Goal: Task Accomplishment & Management: Complete application form

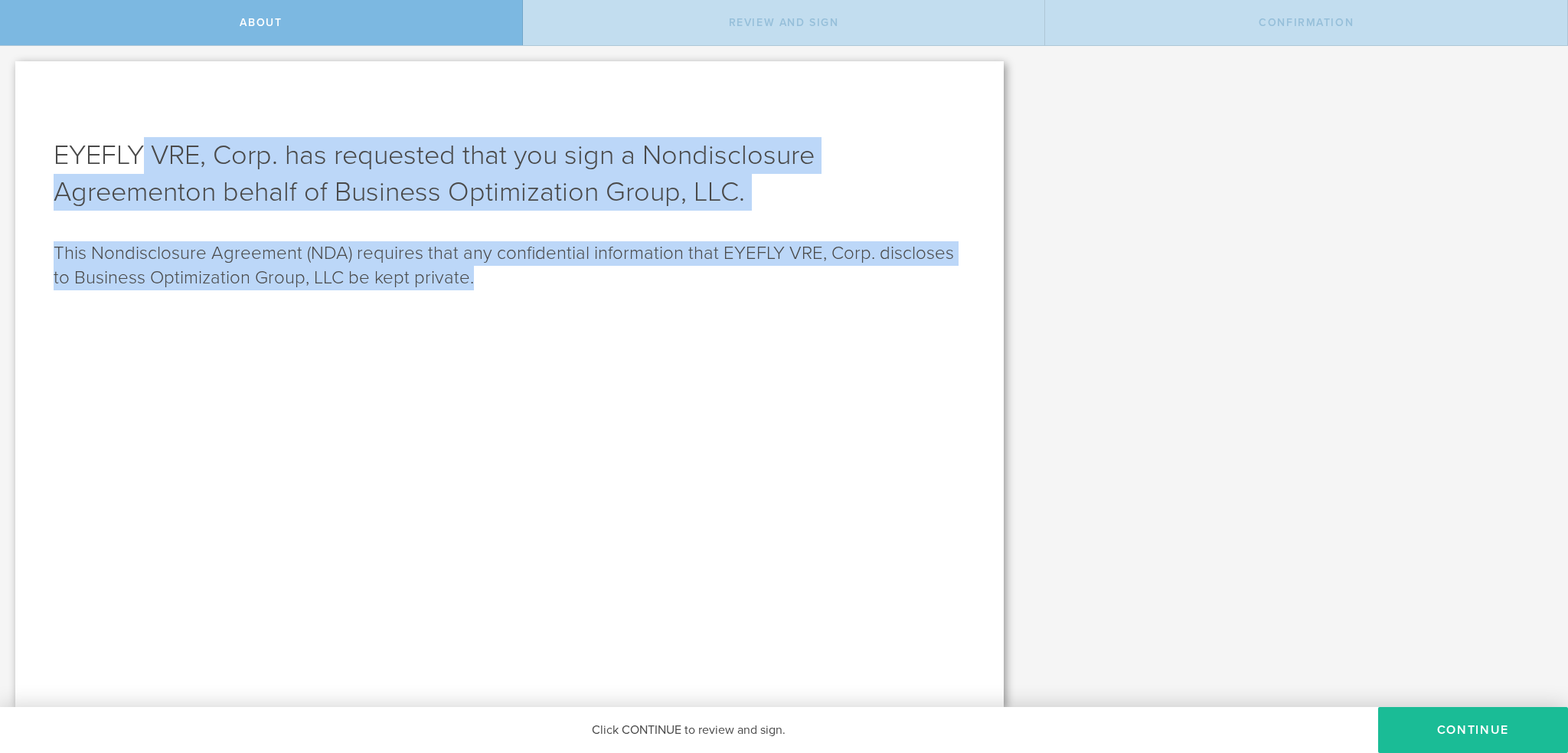
drag, startPoint x: 144, startPoint y: 158, endPoint x: 498, endPoint y: 278, distance: 373.8
click at [498, 278] on div "EYEFLY VRE, Corp. has requested that you sign a Nondisclosure Agreement on beha…" at bounding box center [509, 384] width 989 height 645
click at [498, 278] on p "This Nondisclosure Agreement (NDA) requires that any confidential information t…" at bounding box center [509, 265] width 912 height 49
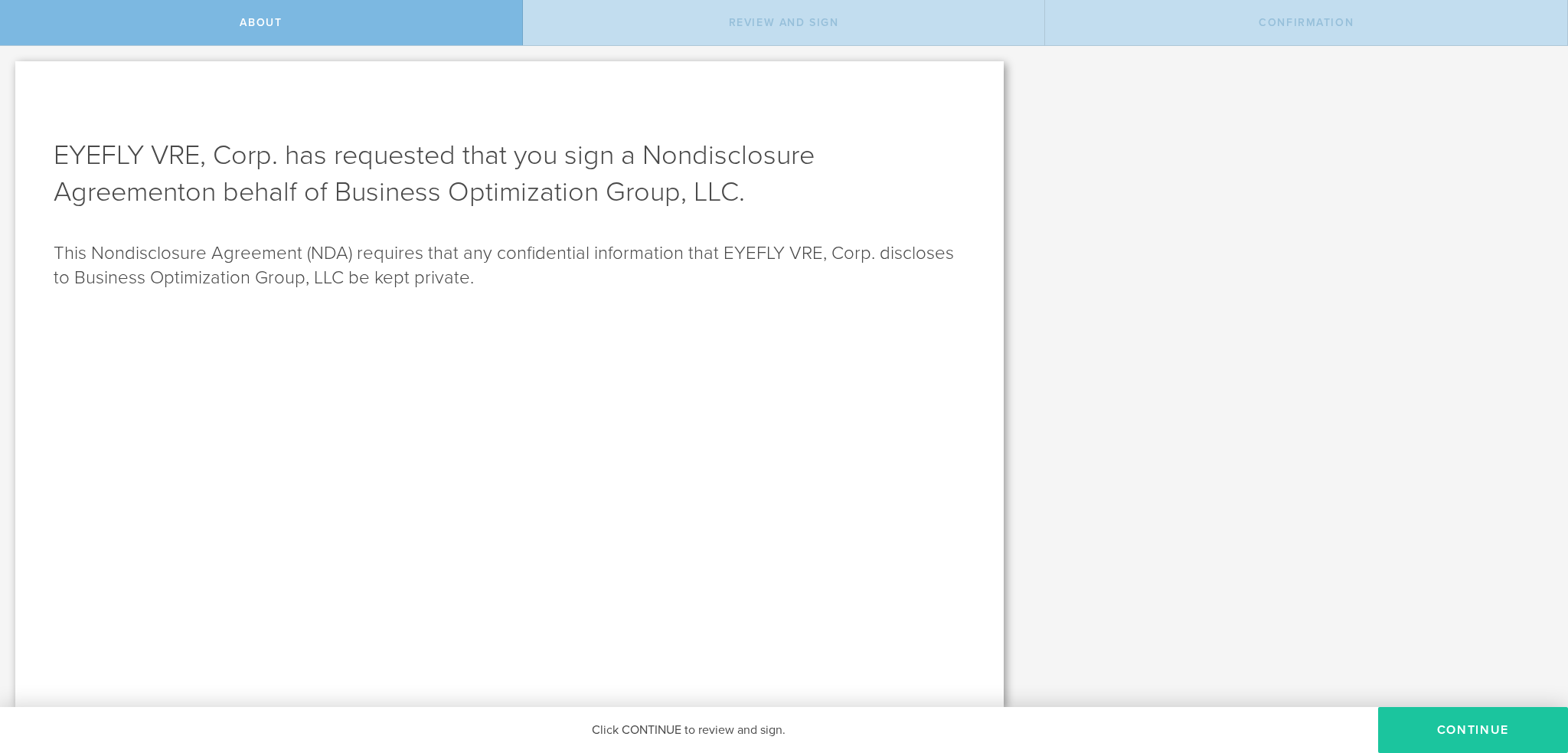
click at [1457, 727] on button "Continue" at bounding box center [1473, 729] width 190 height 46
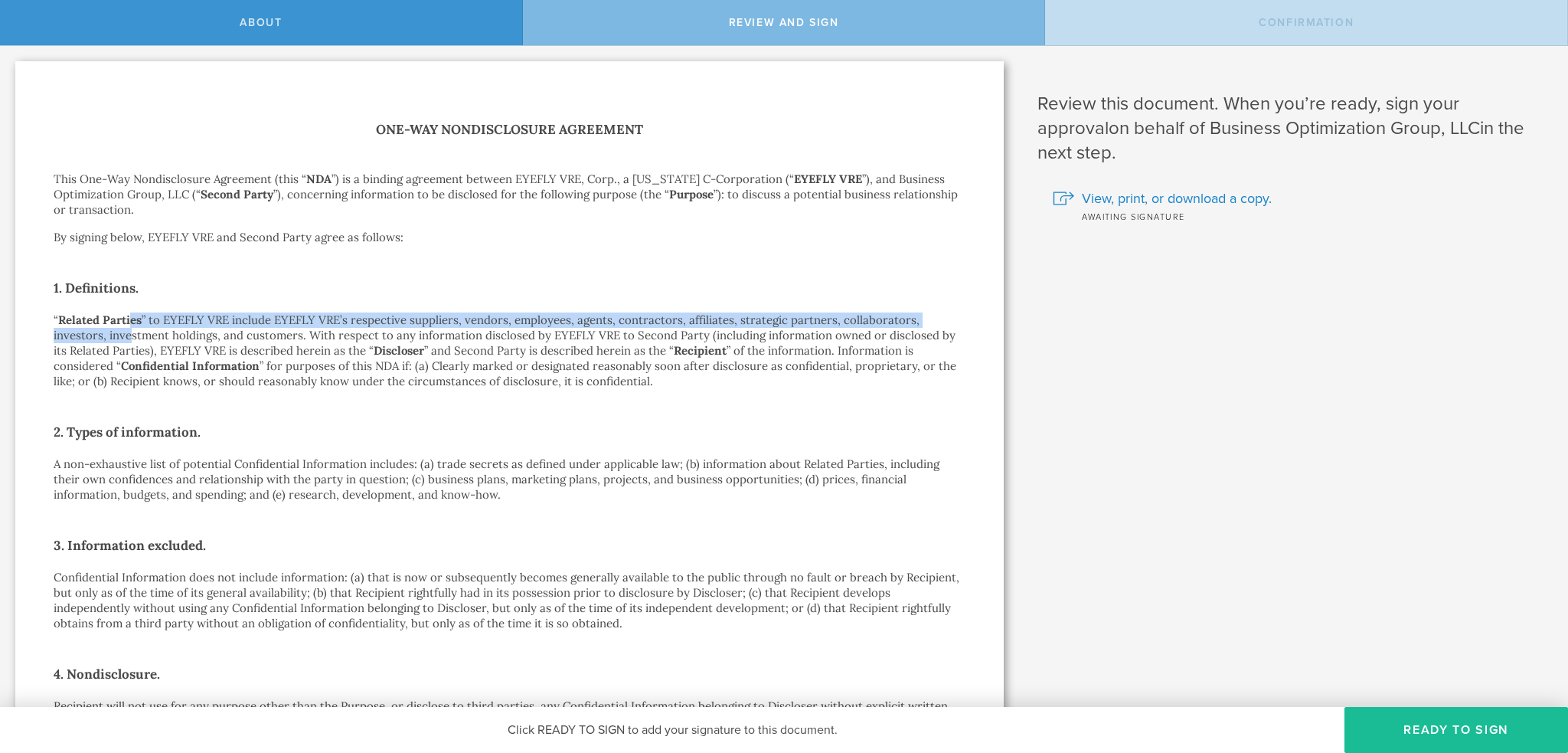
drag, startPoint x: 132, startPoint y: 317, endPoint x: 103, endPoint y: 333, distance: 33.1
click at [103, 333] on p "“ Related Parties ” to EYEFLY VRE include EYEFLY VRE’s respective suppliers, ve…" at bounding box center [509, 350] width 912 height 76
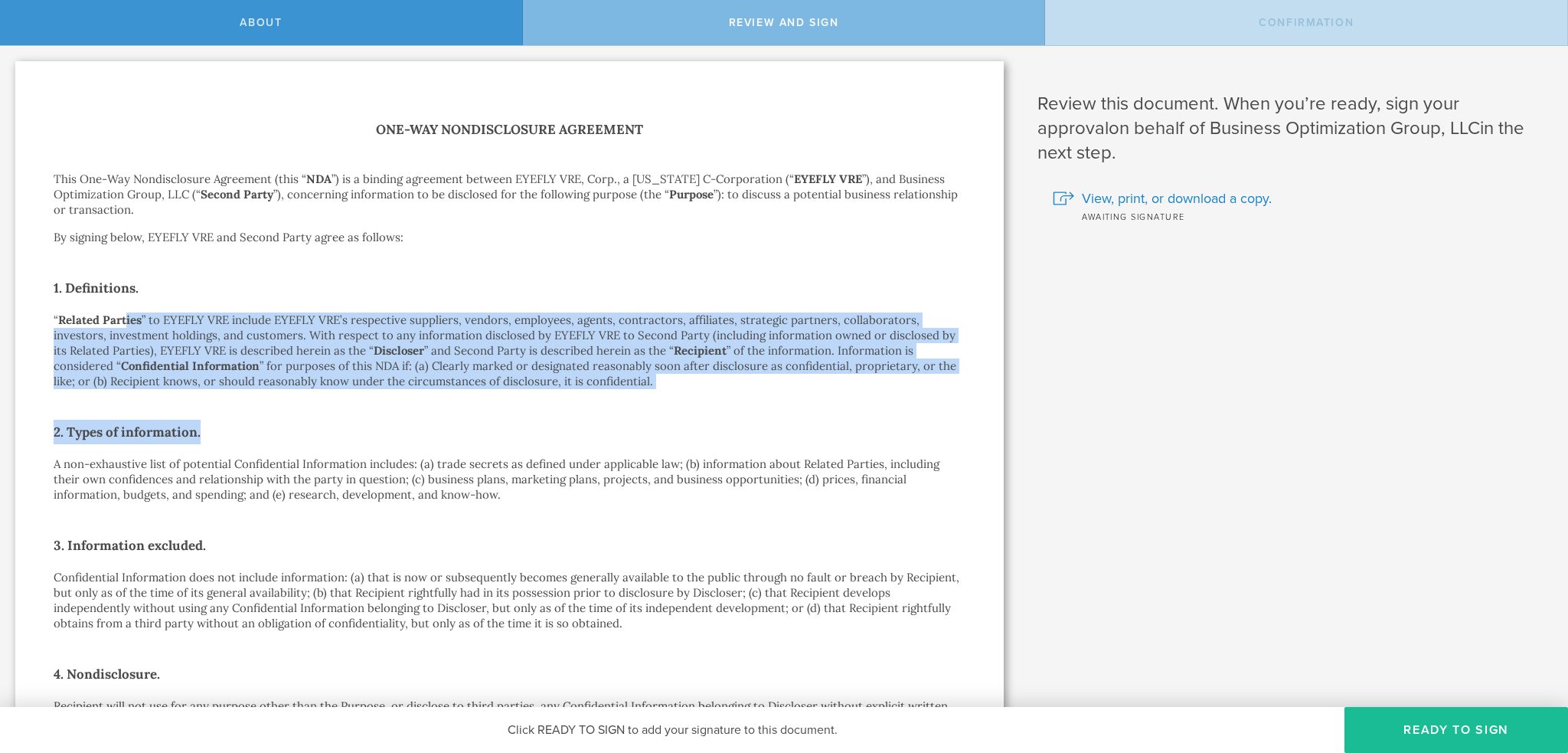
drag, startPoint x: 126, startPoint y: 322, endPoint x: 769, endPoint y: 402, distance: 648.0
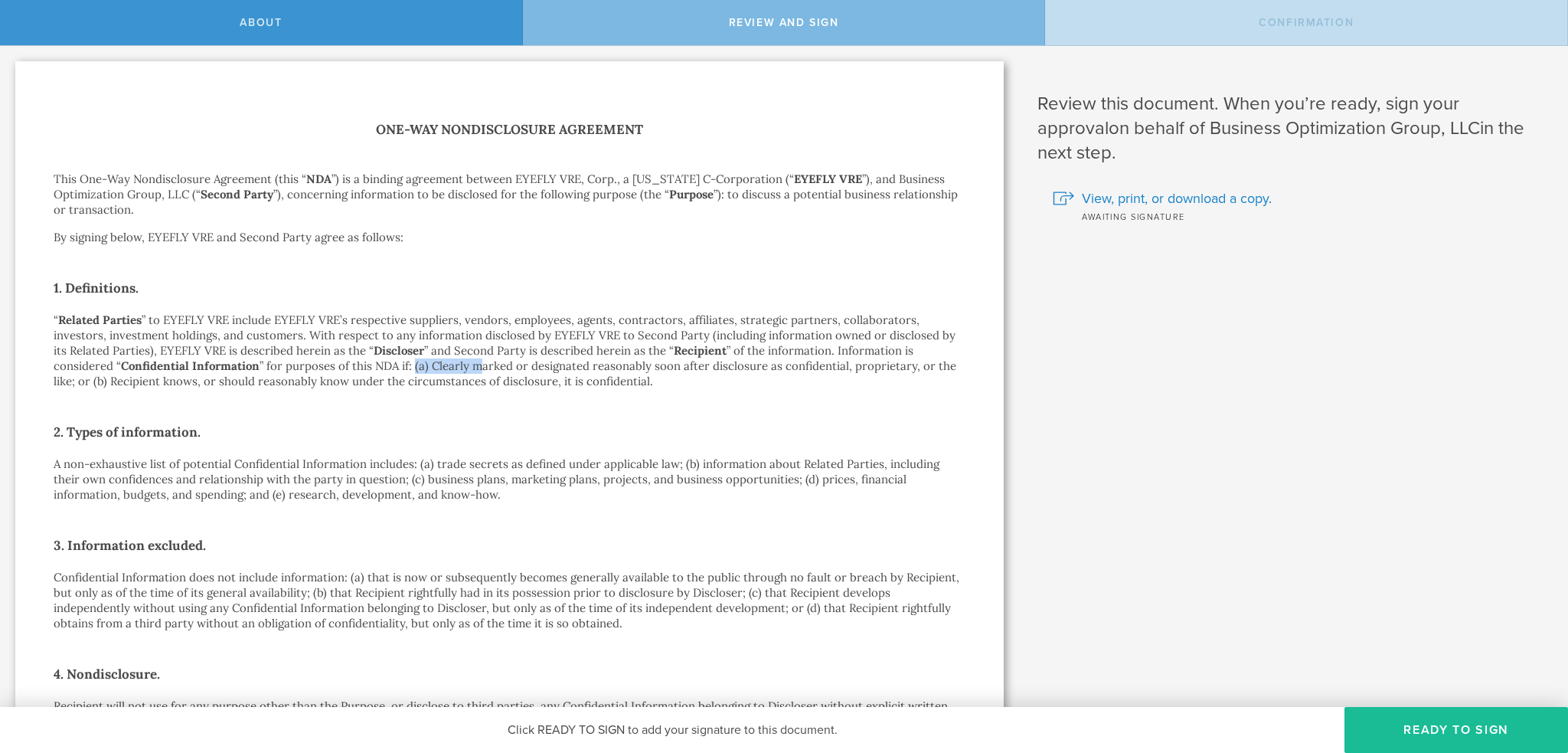
drag, startPoint x: 443, startPoint y: 359, endPoint x: 475, endPoint y: 359, distance: 32.0
click at [475, 359] on p "“ Related Parties ” to EYEFLY VRE include EYEFLY VRE’s respective suppliers, ve…" at bounding box center [509, 350] width 912 height 76
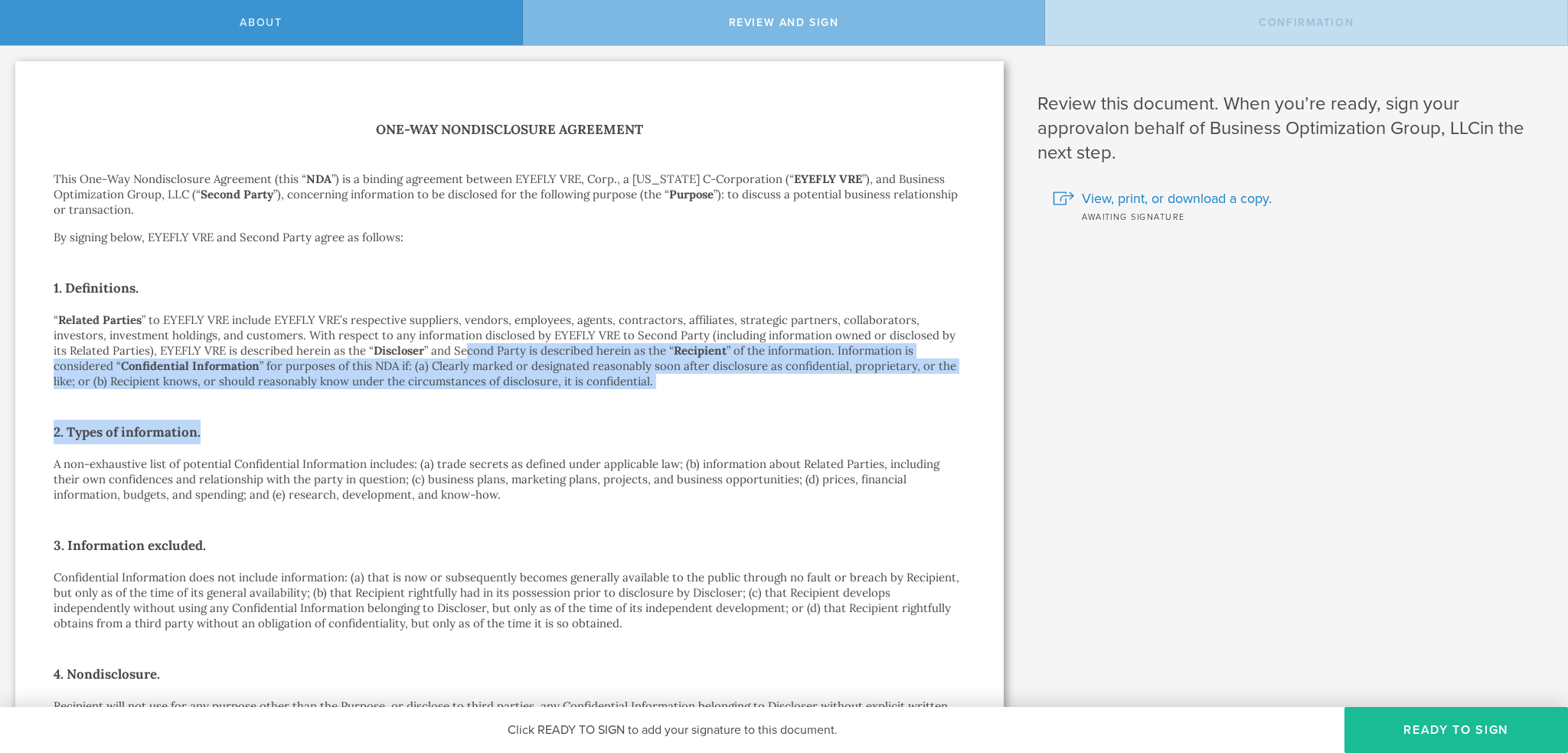
drag, startPoint x: 478, startPoint y: 351, endPoint x: 723, endPoint y: 391, distance: 248.2
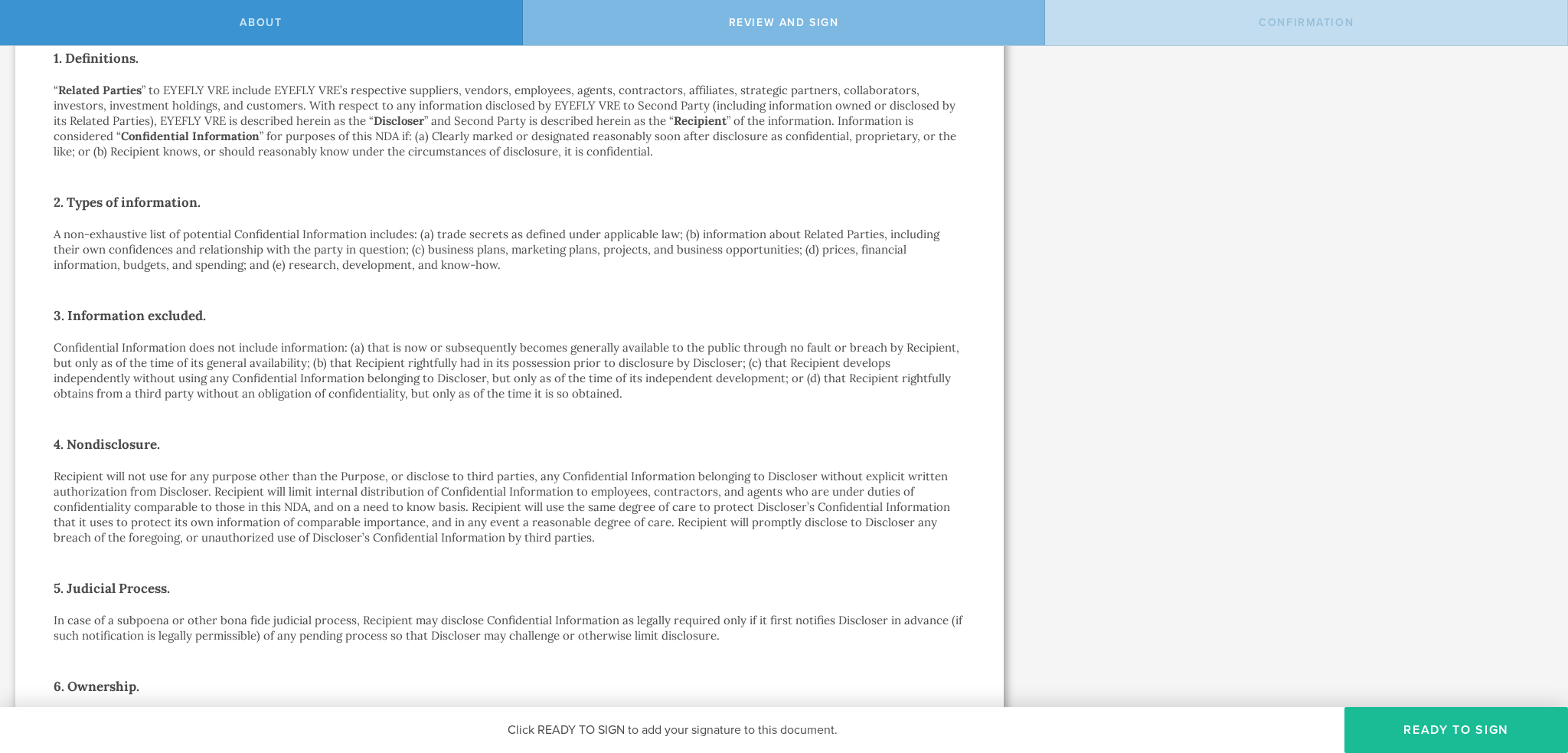
scroll to position [307, 0]
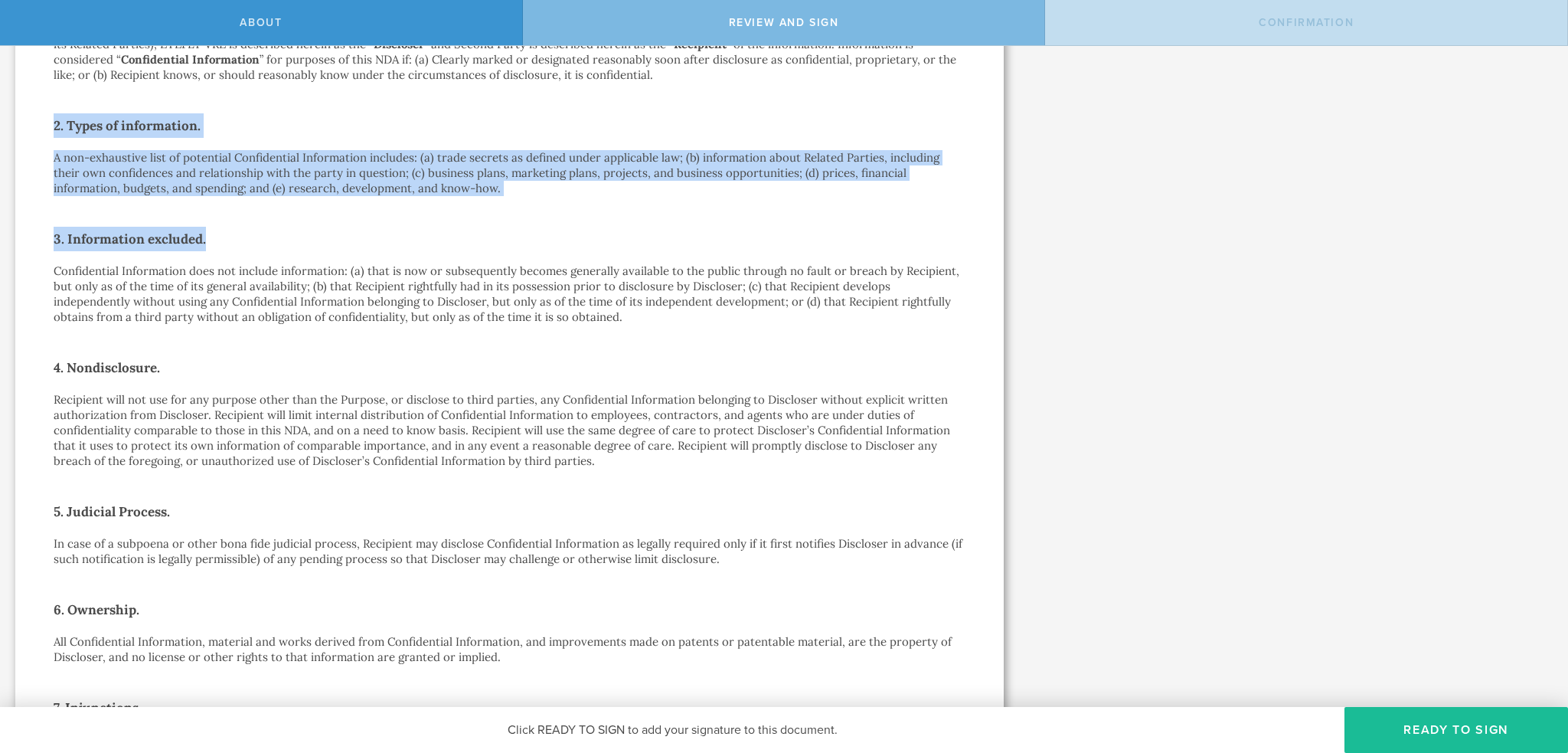
drag, startPoint x: 40, startPoint y: 121, endPoint x: 550, endPoint y: 198, distance: 515.8
click at [550, 198] on div "One-Way Nondisclosure Agreement This One-Way Nondisclosure Agreement (this “ ND…" at bounding box center [509, 548] width 989 height 1586
click at [550, 198] on div "One-Way Nondisclosure Agreement This One-Way Nondisclosure Agreement (this “ ND…" at bounding box center [509, 548] width 912 height 1471
drag, startPoint x: 515, startPoint y: 192, endPoint x: 55, endPoint y: 117, distance: 466.1
click at [55, 117] on div "One-Way Nondisclosure Agreement This One-Way Nondisclosure Agreement (this “ ND…" at bounding box center [509, 548] width 912 height 1471
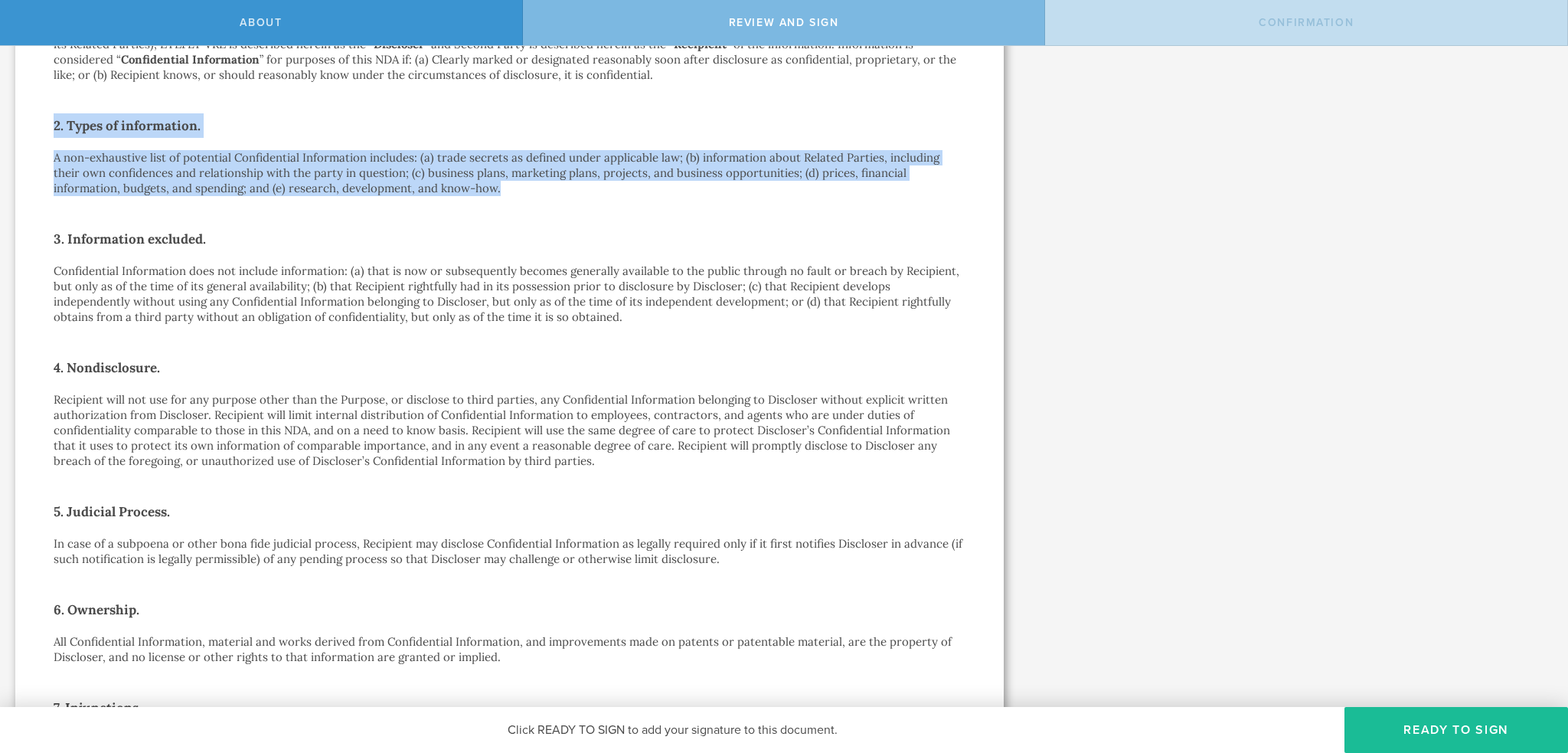
click at [55, 117] on h2 "2. Types of information." at bounding box center [509, 125] width 912 height 24
drag, startPoint x: 55, startPoint y: 119, endPoint x: 596, endPoint y: 192, distance: 545.9
click at [596, 192] on div "One-Way Nondisclosure Agreement This One-Way Nondisclosure Agreement (this “ ND…" at bounding box center [509, 548] width 912 height 1471
click at [596, 192] on p "A non-exhaustive list of potential Confidential Information includes: (a) trade…" at bounding box center [509, 172] width 912 height 46
drag, startPoint x: 56, startPoint y: 134, endPoint x: 495, endPoint y: 190, distance: 442.6
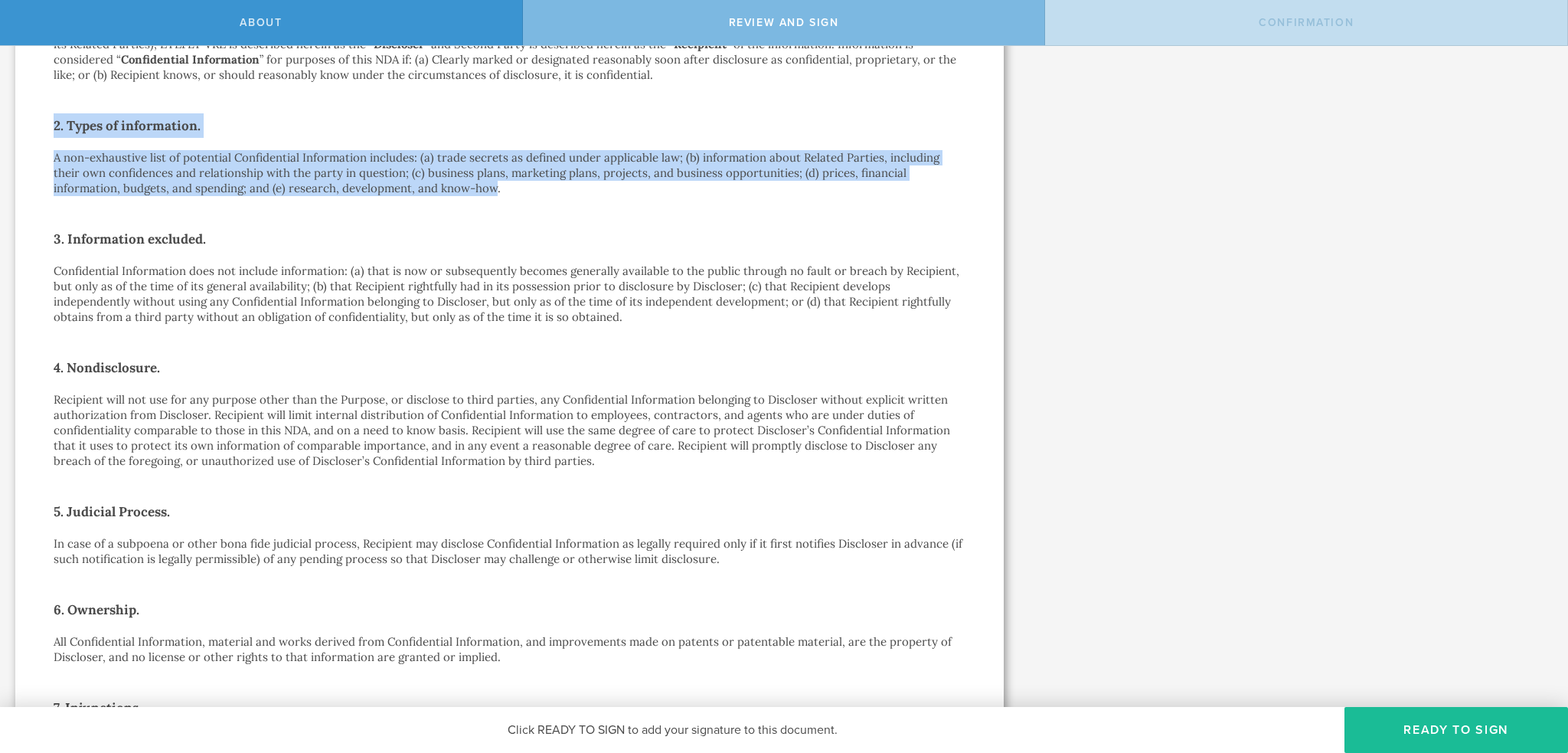
click at [495, 190] on div "One-Way Nondisclosure Agreement This One-Way Nondisclosure Agreement (this “ ND…" at bounding box center [509, 548] width 912 height 1471
click at [132, 160] on p "A non-exhaustive list of potential Confidential Information includes: (a) trade…" at bounding box center [509, 172] width 912 height 46
drag, startPoint x: 168, startPoint y: 165, endPoint x: 260, endPoint y: 177, distance: 92.8
click at [169, 165] on p "A non-exhaustive list of potential Confidential Information includes: (a) trade…" at bounding box center [509, 172] width 912 height 46
click at [395, 186] on p "A non-exhaustive list of potential Confidential Information includes: (a) trade…" at bounding box center [509, 172] width 912 height 46
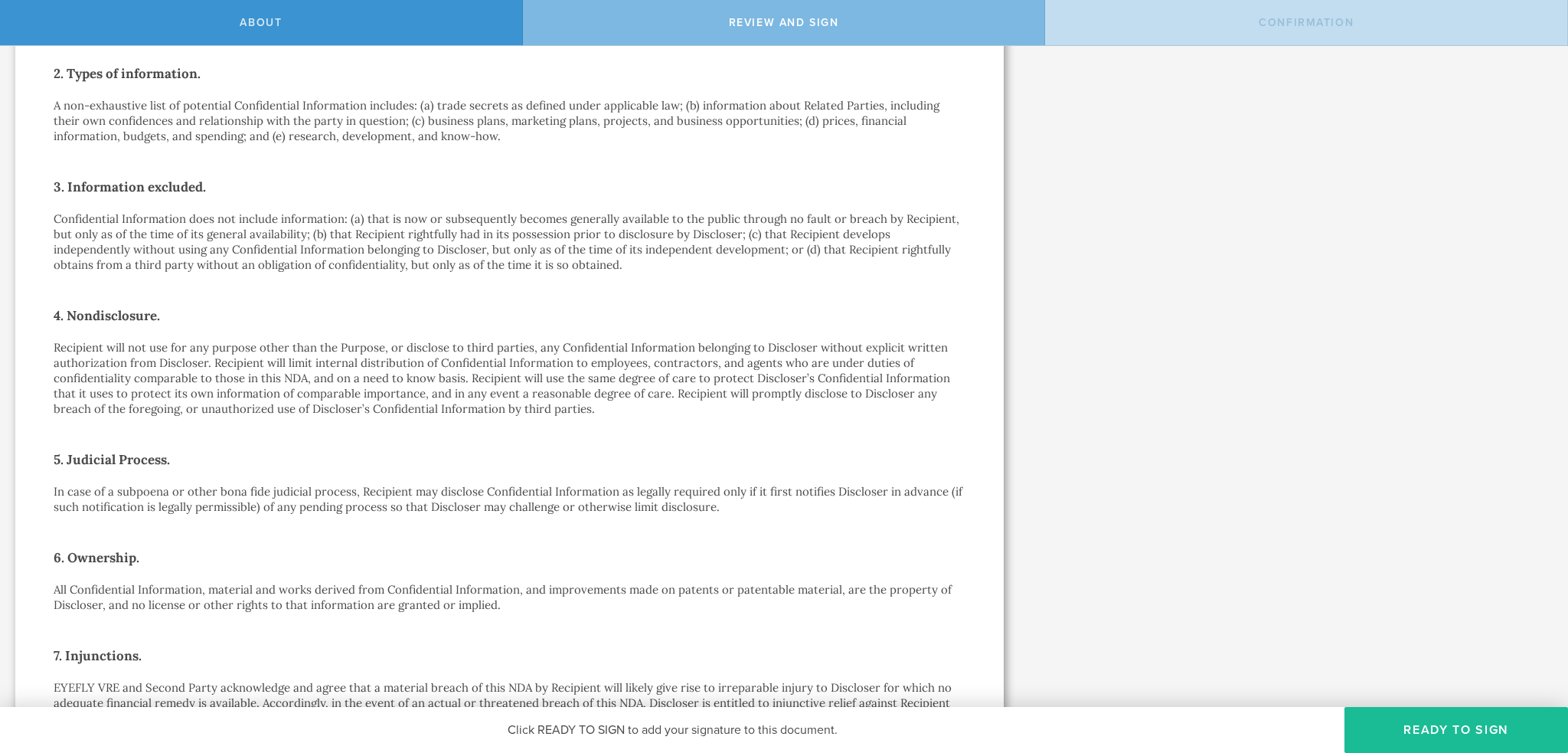
scroll to position [383, 0]
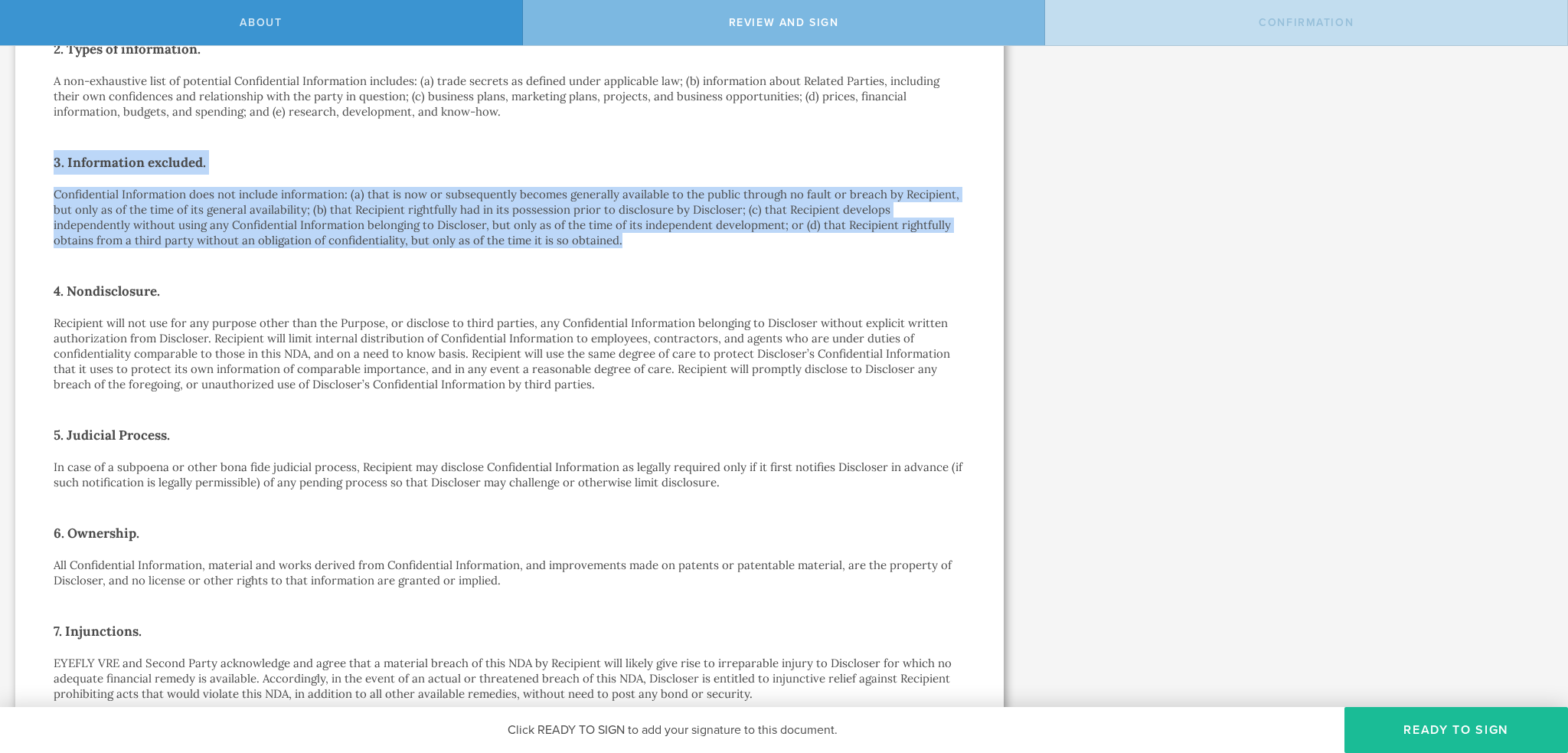
drag, startPoint x: 44, startPoint y: 158, endPoint x: 628, endPoint y: 244, distance: 590.3
click at [628, 244] on div "One-Way Nondisclosure Agreement This One-Way Nondisclosure Agreement (this “ ND…" at bounding box center [509, 471] width 989 height 1586
click at [629, 244] on p "Confidential Information does not include information: (a) that is now or subse…" at bounding box center [509, 217] width 912 height 61
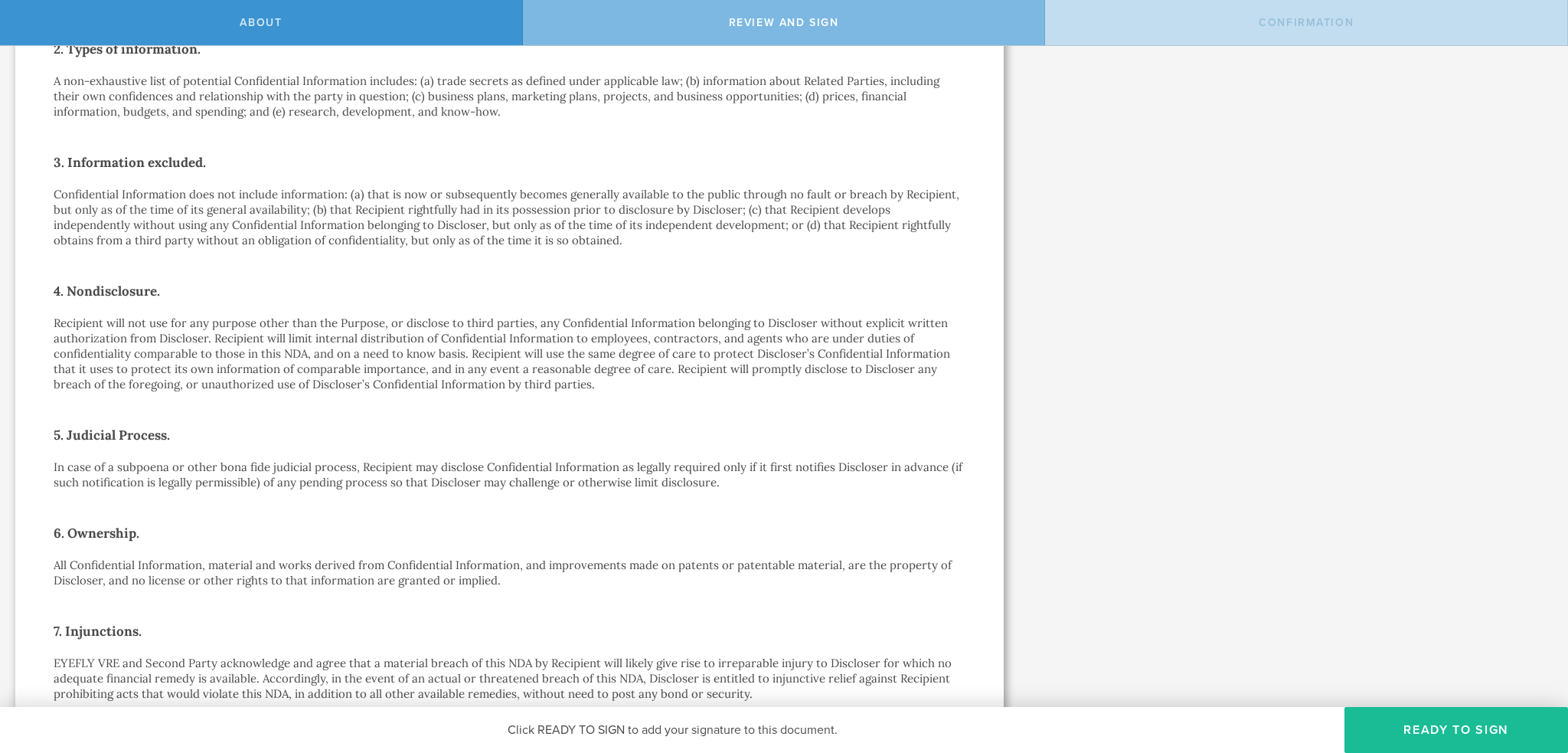
scroll to position [459, 0]
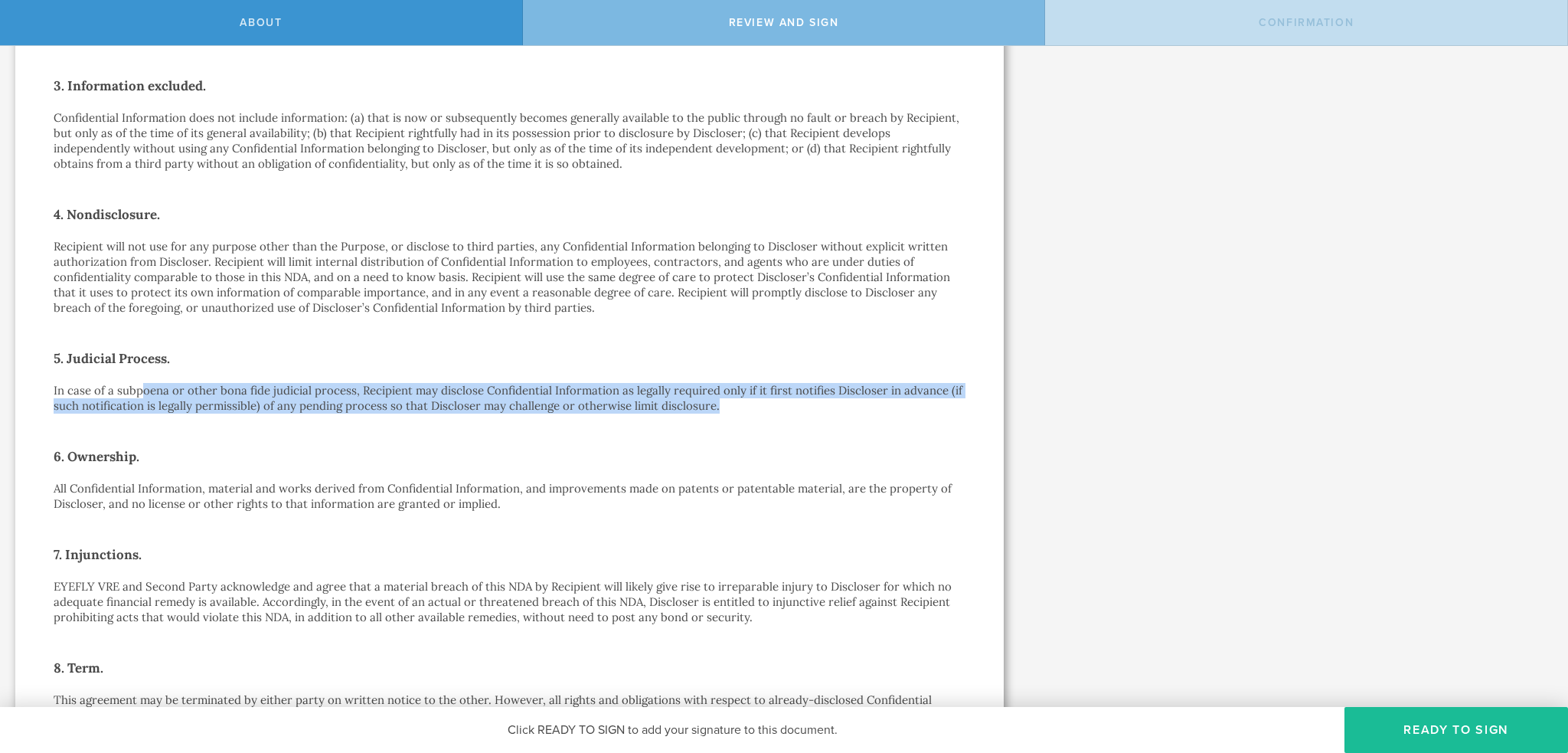
drag, startPoint x: 157, startPoint y: 382, endPoint x: 776, endPoint y: 405, distance: 619.4
click at [776, 405] on div "One-Way Nondisclosure Agreement This One-Way Nondisclosure Agreement (this “ ND…" at bounding box center [509, 394] width 912 height 1471
click at [776, 405] on p "In case of a subpoena or other bona fide judicial process, Recipient may disclo…" at bounding box center [509, 398] width 912 height 30
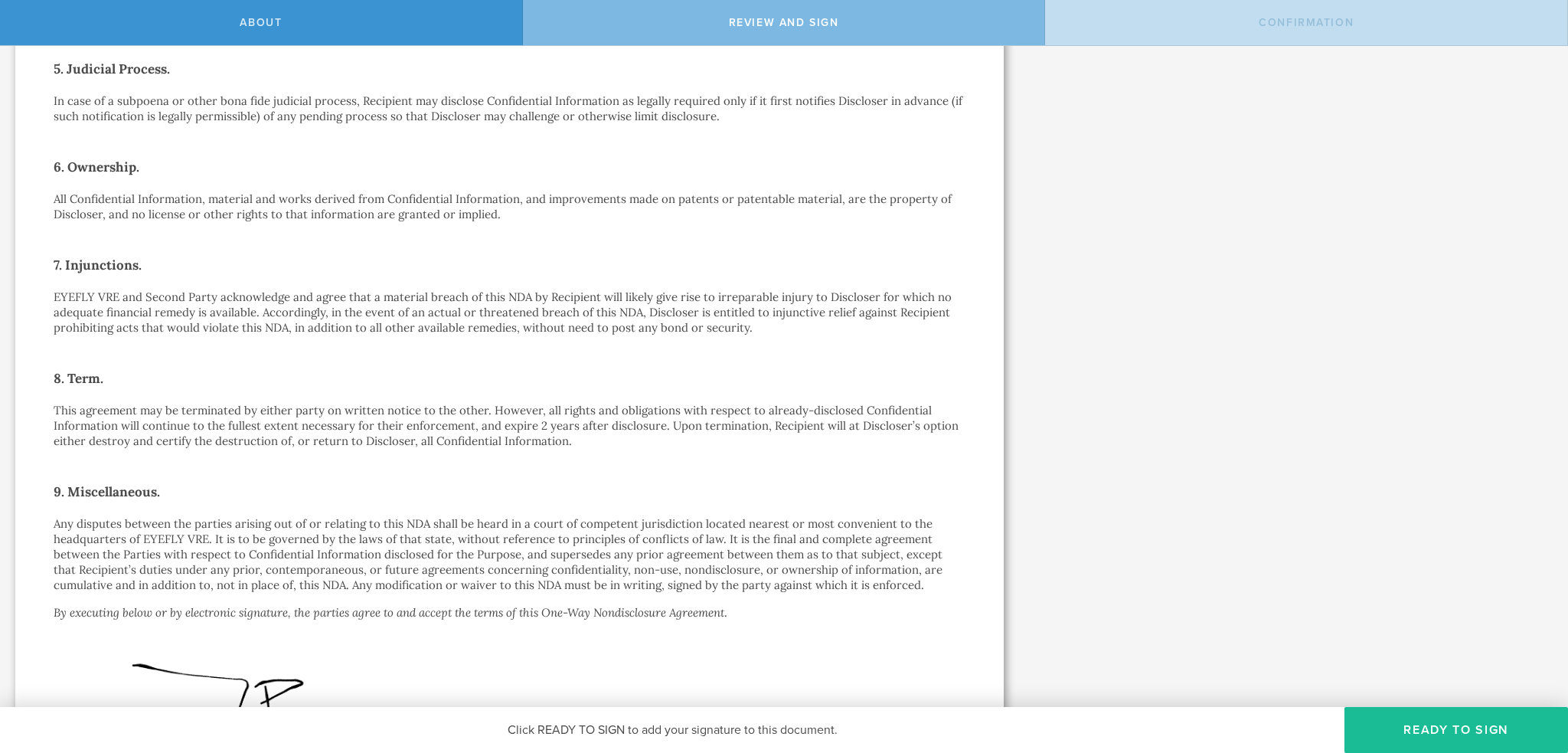
scroll to position [766, 0]
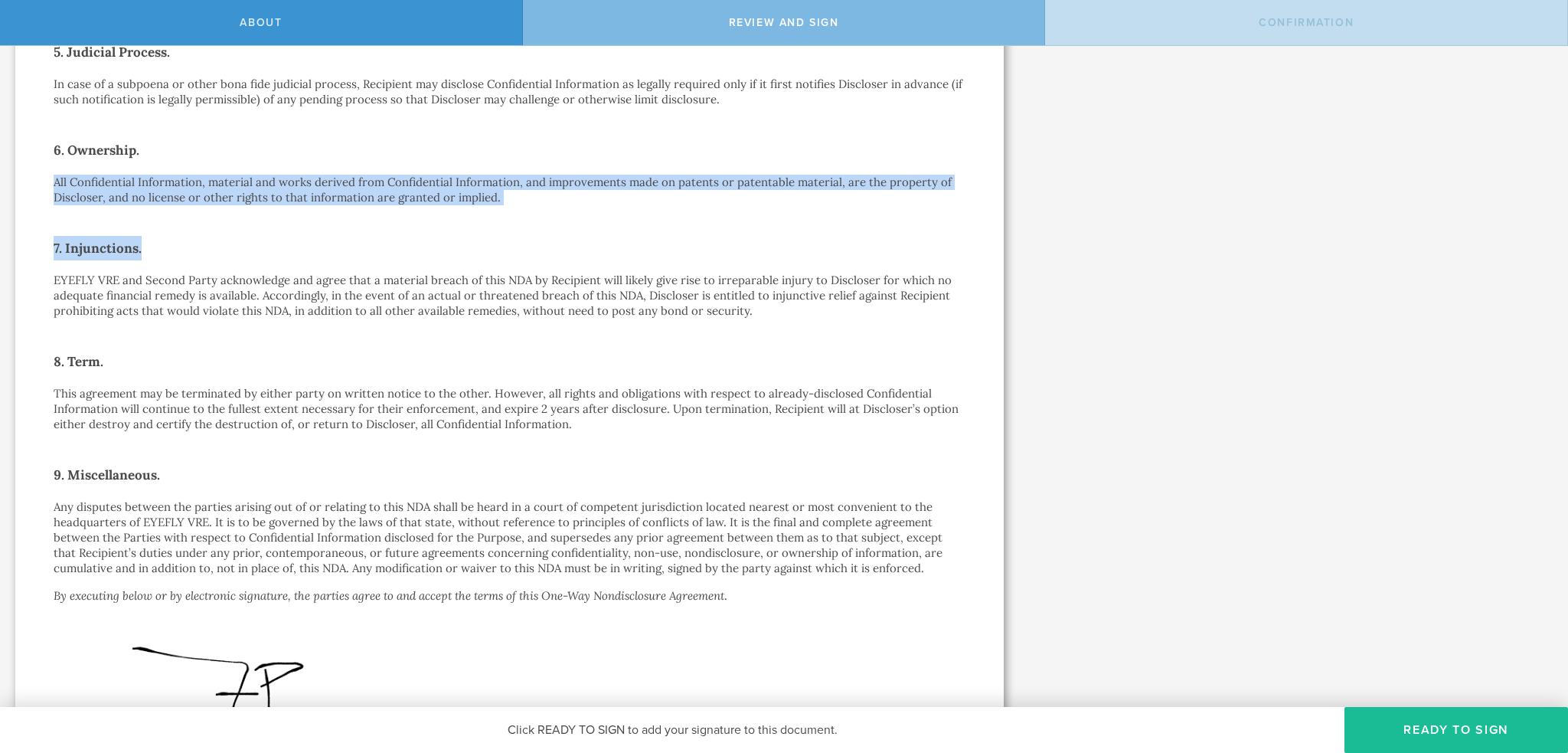
drag, startPoint x: 182, startPoint y: 174, endPoint x: 591, endPoint y: 224, distance: 412.0
click at [591, 224] on div "One-Way Nondisclosure Agreement This One-Way Nondisclosure Agreement (this “ ND…" at bounding box center [509, 88] width 912 height 1471
click at [594, 224] on div "One-Way Nondisclosure Agreement This One-Way Nondisclosure Agreement (this “ ND…" at bounding box center [509, 88] width 912 height 1471
drag, startPoint x: 569, startPoint y: 212, endPoint x: 141, endPoint y: 159, distance: 431.3
click at [141, 159] on div "One-Way Nondisclosure Agreement This One-Way Nondisclosure Agreement (this “ ND…" at bounding box center [509, 88] width 912 height 1471
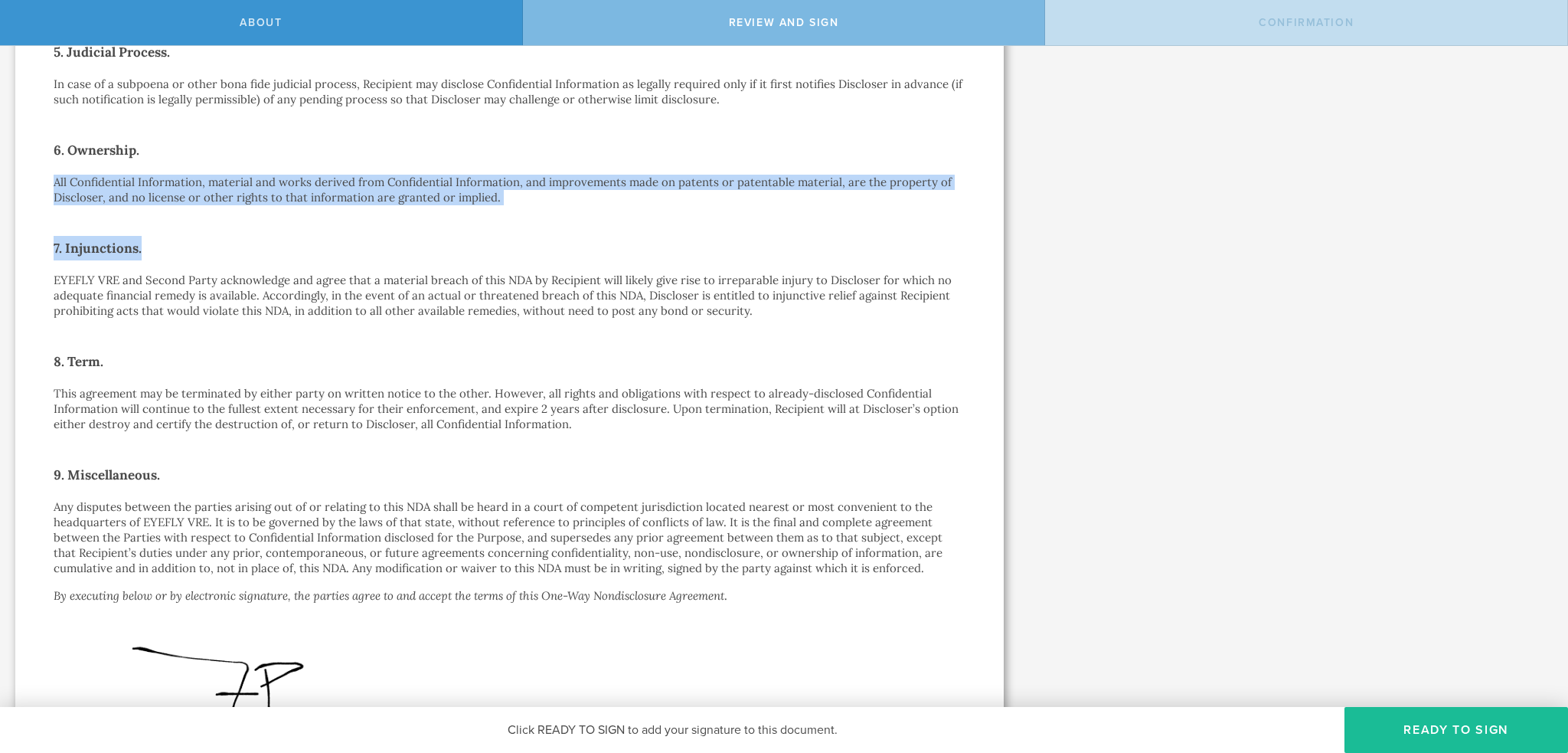
click at [141, 159] on h2 "6. Ownership." at bounding box center [509, 150] width 912 height 24
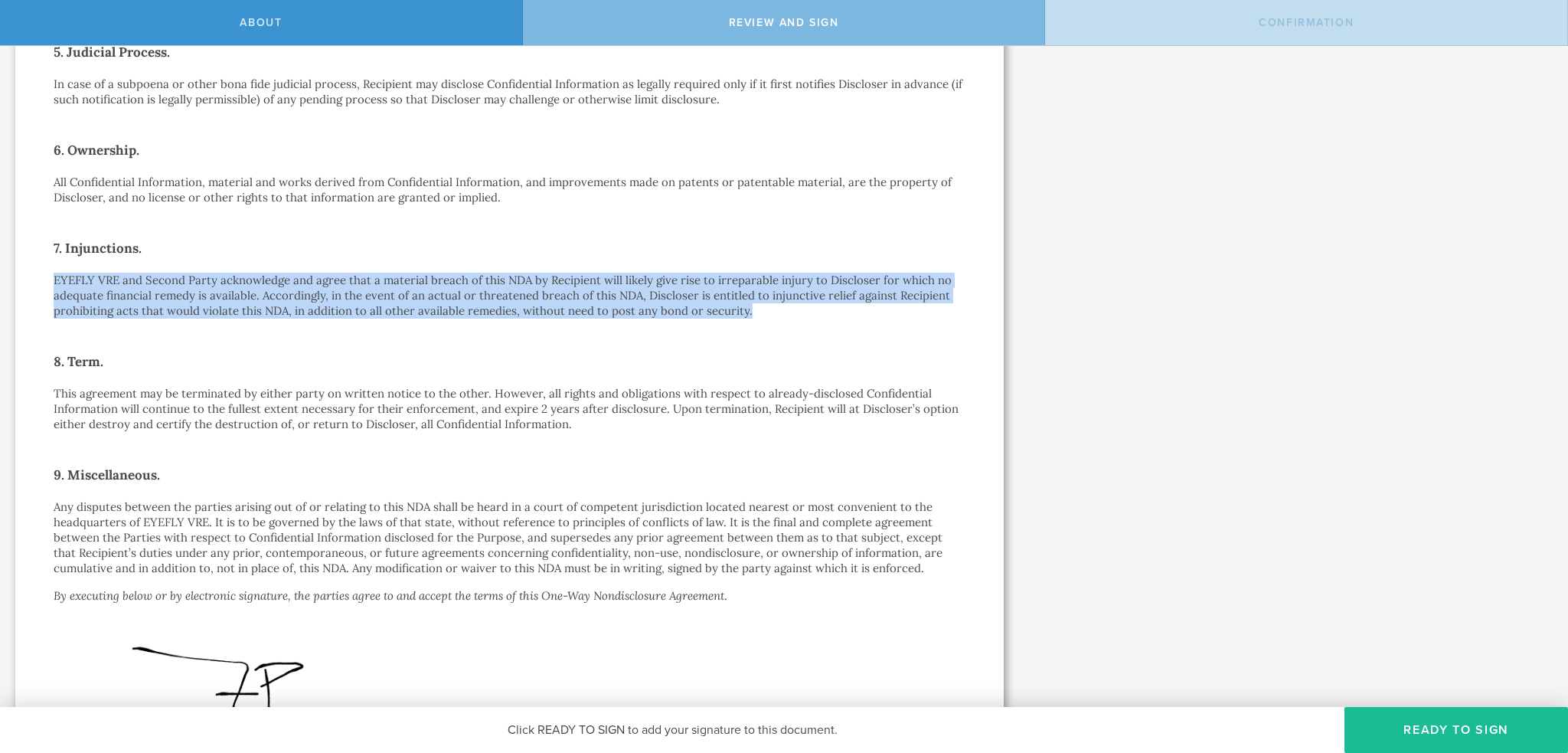
drag, startPoint x: 54, startPoint y: 275, endPoint x: 808, endPoint y: 316, distance: 755.1
click at [808, 316] on p "EYEFLY VRE and Second Party acknowledge and agree that a material breach of thi…" at bounding box center [509, 295] width 912 height 46
click at [808, 317] on p "EYEFLY VRE and Second Party acknowledge and agree that a material breach of thi…" at bounding box center [509, 295] width 912 height 46
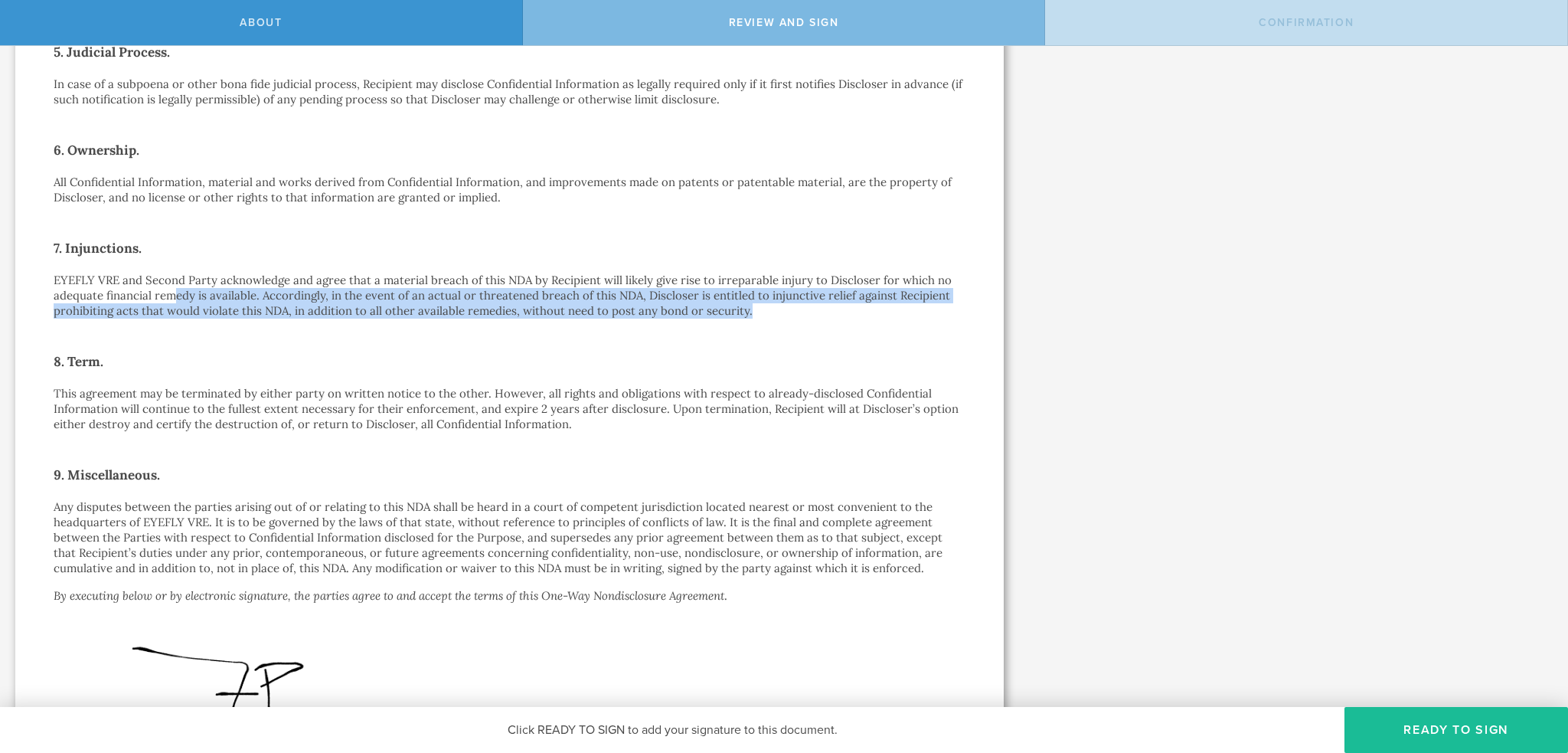
drag, startPoint x: 761, startPoint y: 317, endPoint x: 170, endPoint y: 288, distance: 591.7
click at [170, 288] on p "EYEFLY VRE and Second Party acknowledge and agree that a material breach of thi…" at bounding box center [509, 295] width 912 height 46
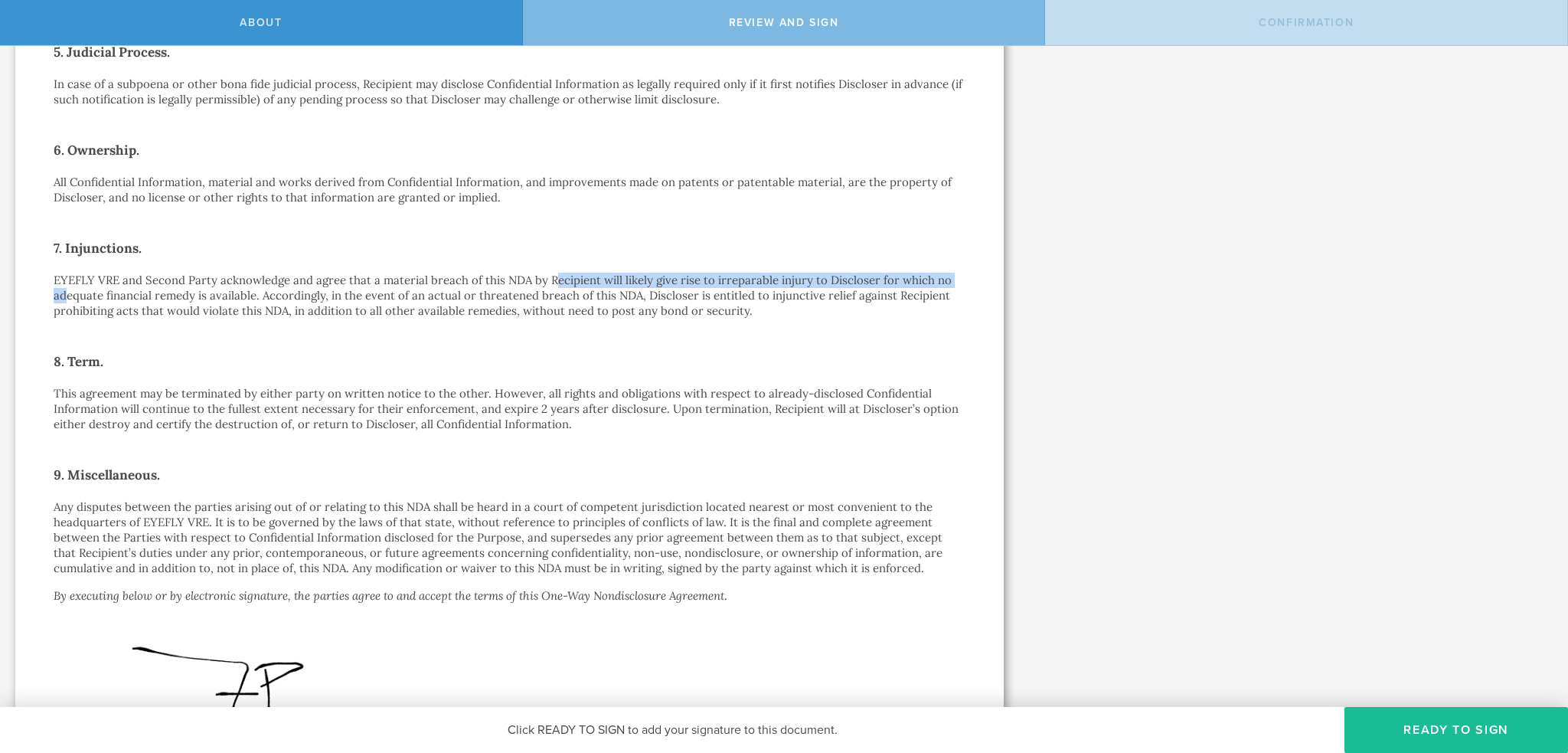
drag, startPoint x: 74, startPoint y: 289, endPoint x: 550, endPoint y: 281, distance: 476.1
click at [550, 281] on p "EYEFLY VRE and Second Party acknowledge and agree that a material breach of thi…" at bounding box center [509, 295] width 912 height 46
click at [301, 286] on p "EYEFLY VRE and Second Party acknowledge and agree that a material breach of thi…" at bounding box center [509, 295] width 912 height 46
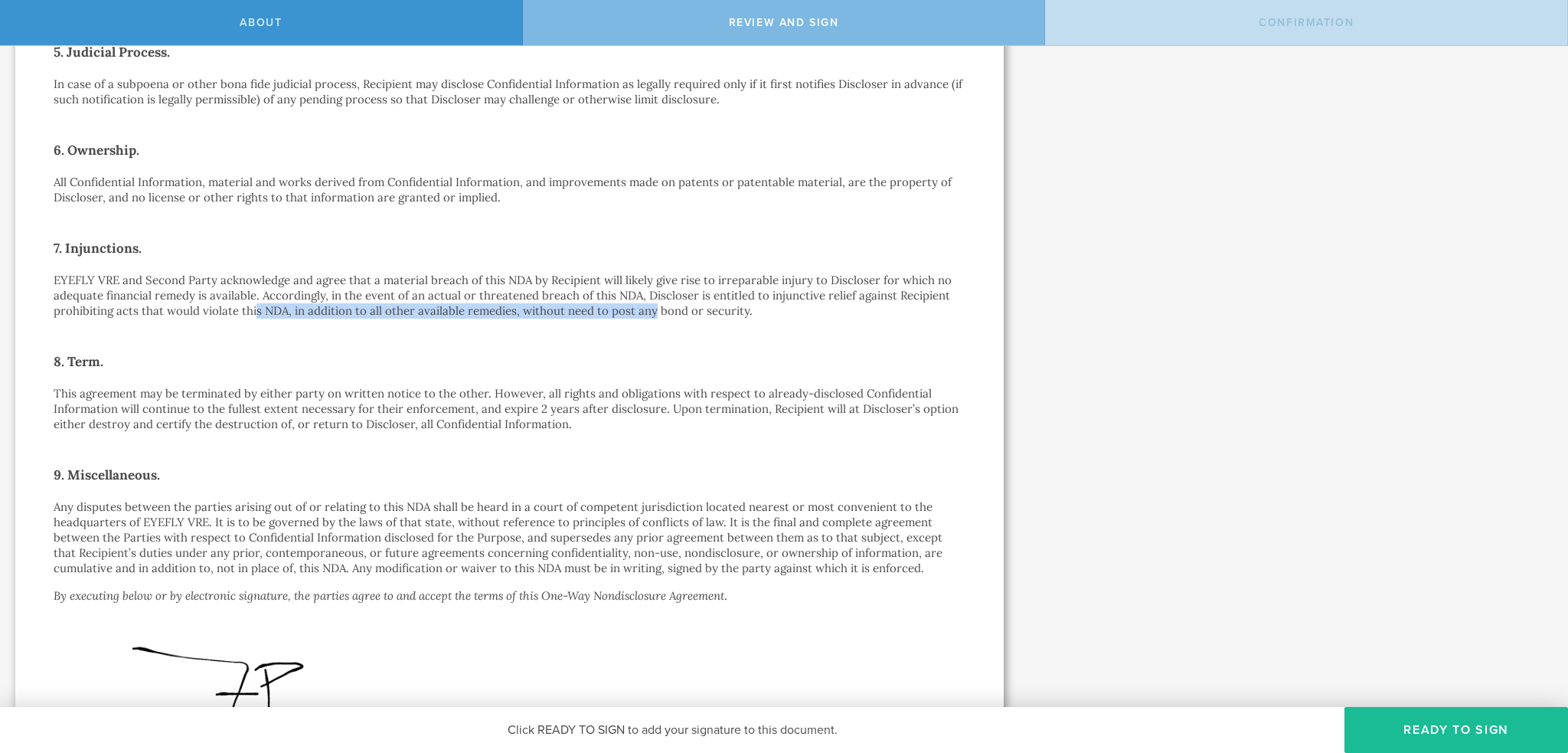
drag, startPoint x: 269, startPoint y: 307, endPoint x: 650, endPoint y: 308, distance: 381.0
click at [650, 308] on p "EYEFLY VRE and Second Party acknowledge and agree that a material breach of thi…" at bounding box center [509, 295] width 912 height 46
drag, startPoint x: 620, startPoint y: 308, endPoint x: 632, endPoint y: 307, distance: 12.0
click at [632, 307] on p "EYEFLY VRE and Second Party acknowledge and agree that a material breach of thi…" at bounding box center [509, 295] width 912 height 46
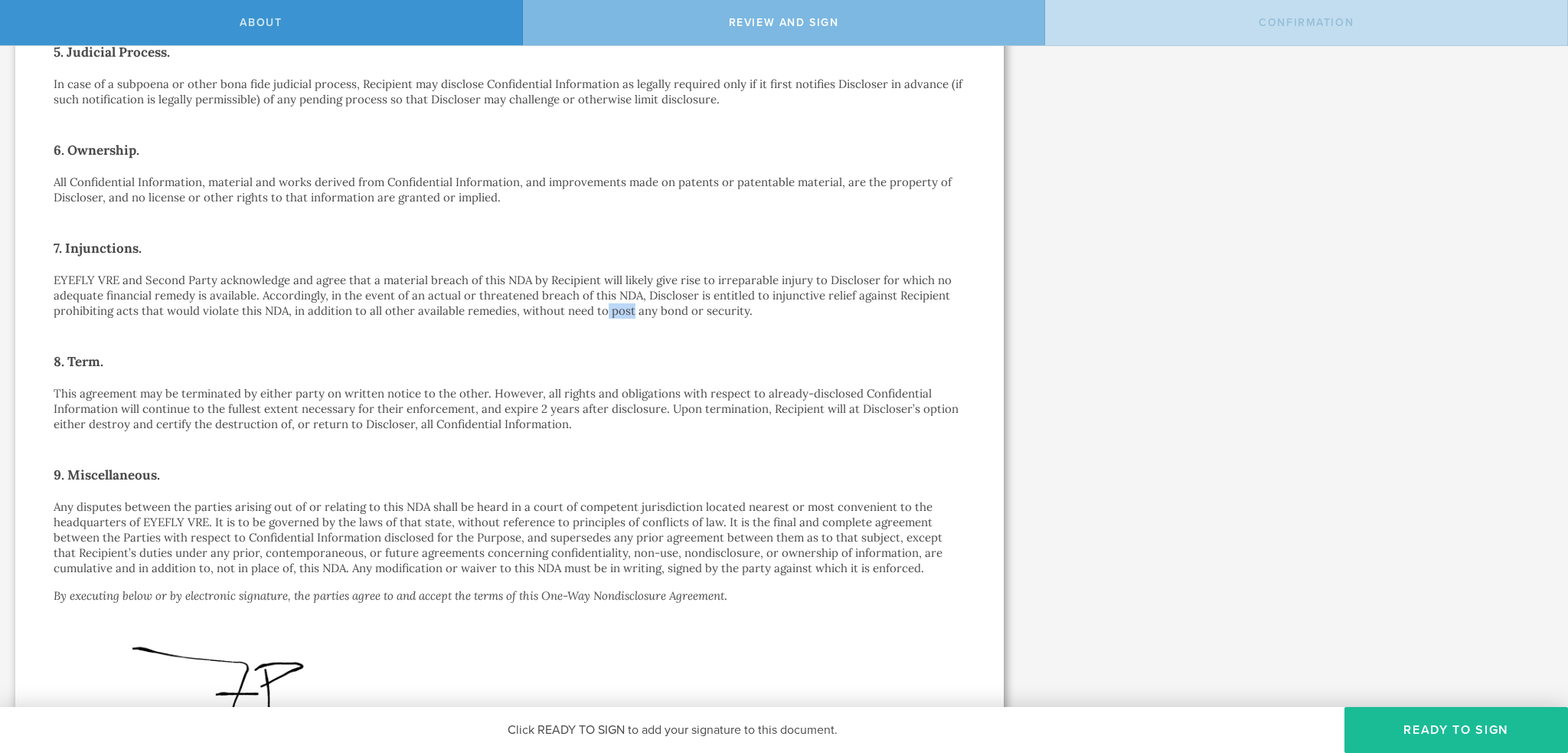
click at [632, 307] on p "EYEFLY VRE and Second Party acknowledge and agree that a material breach of thi…" at bounding box center [509, 295] width 912 height 46
drag, startPoint x: 638, startPoint y: 290, endPoint x: 664, endPoint y: 290, distance: 26.0
click at [664, 290] on p "EYEFLY VRE and Second Party acknowledge and agree that a material breach of thi…" at bounding box center [509, 295] width 912 height 46
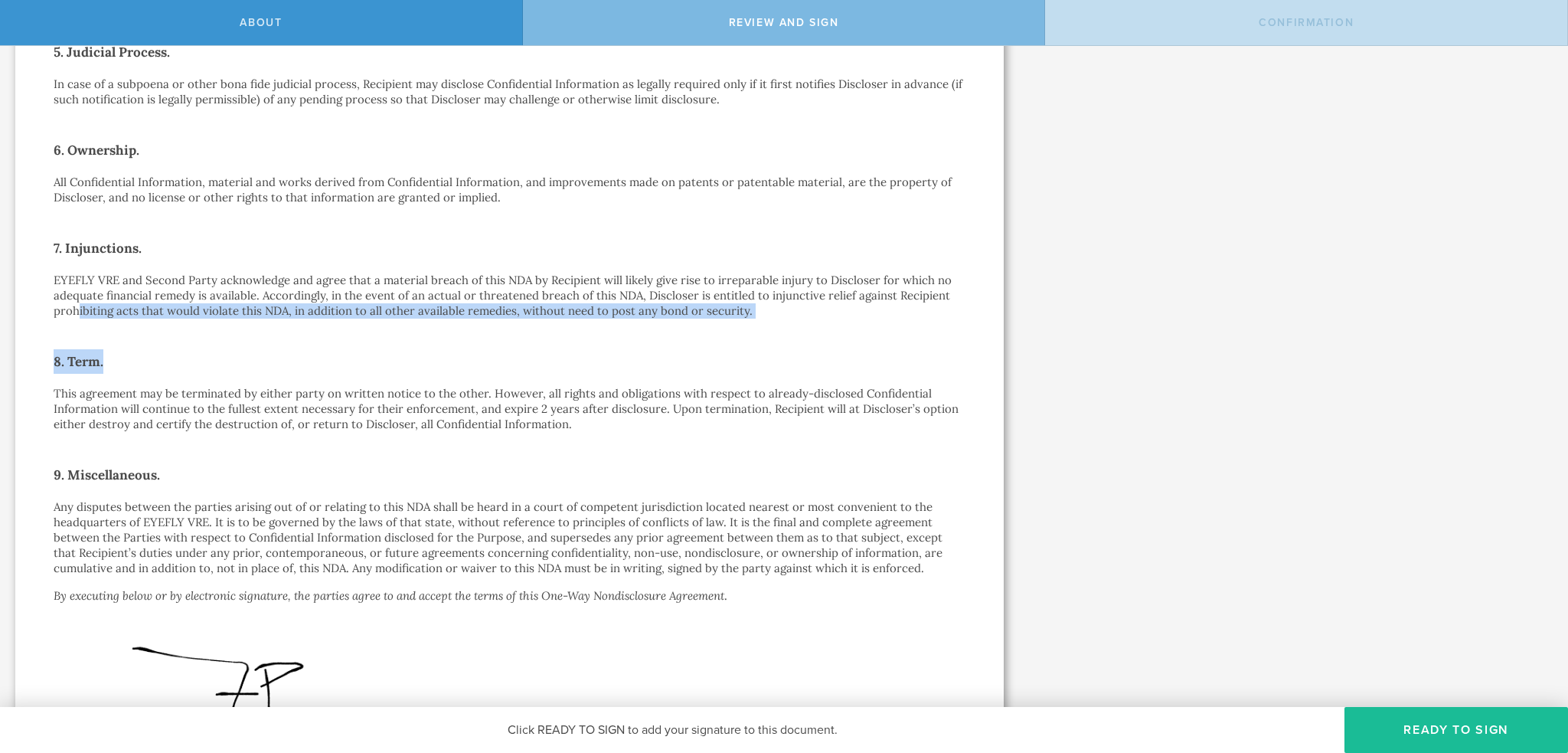
drag, startPoint x: 82, startPoint y: 309, endPoint x: 653, endPoint y: 320, distance: 571.1
click at [653, 320] on div "One-Way Nondisclosure Agreement This One-Way Nondisclosure Agreement (this “ ND…" at bounding box center [509, 88] width 912 height 1471
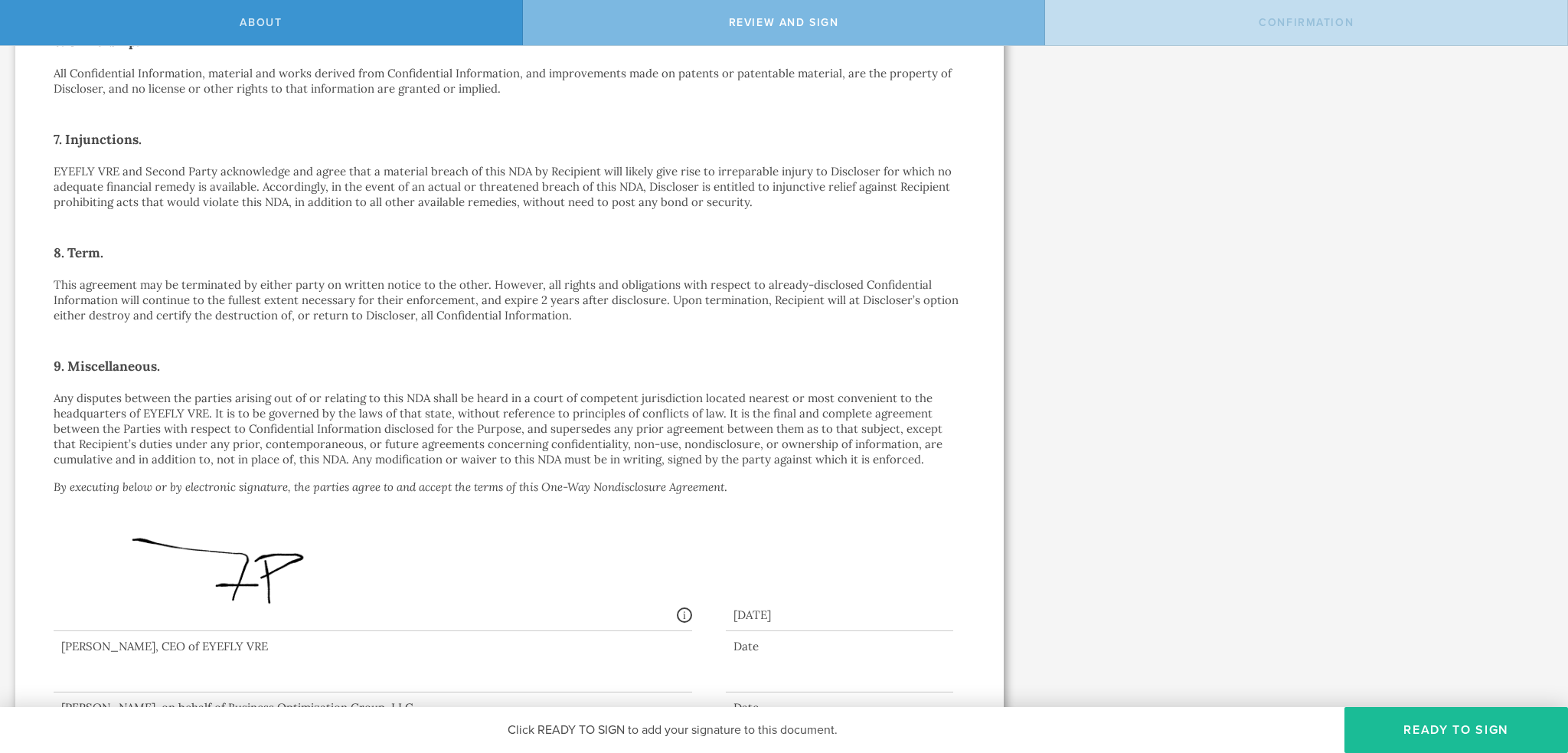
scroll to position [919, 0]
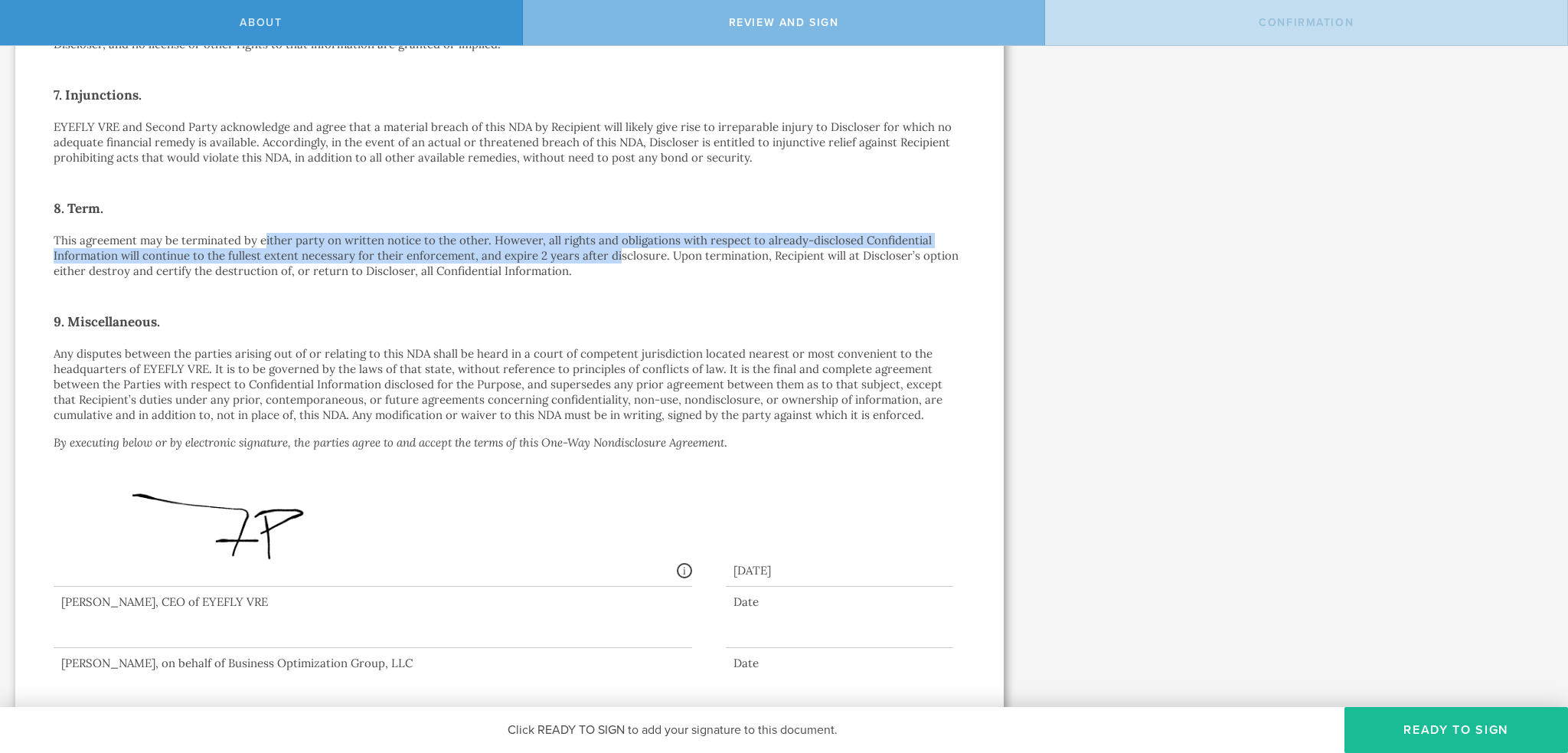
drag, startPoint x: 296, startPoint y: 234, endPoint x: 617, endPoint y: 260, distance: 322.1
click at [617, 260] on p "This agreement may be terminated by either party on written notice to the other…" at bounding box center [509, 255] width 912 height 46
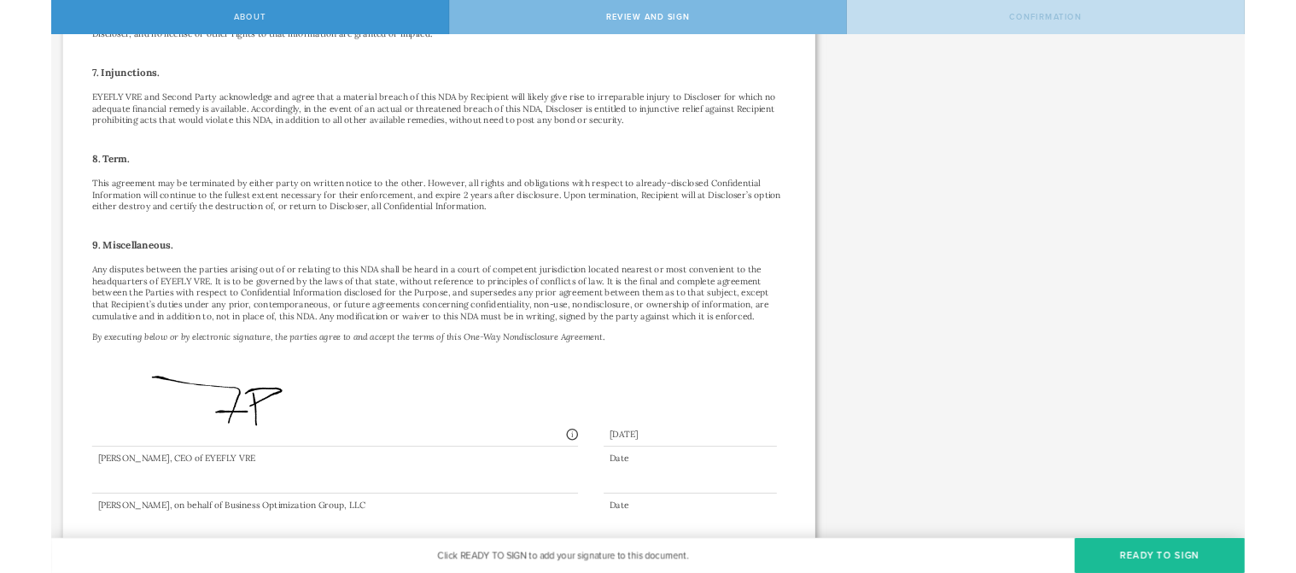
scroll to position [1046, 0]
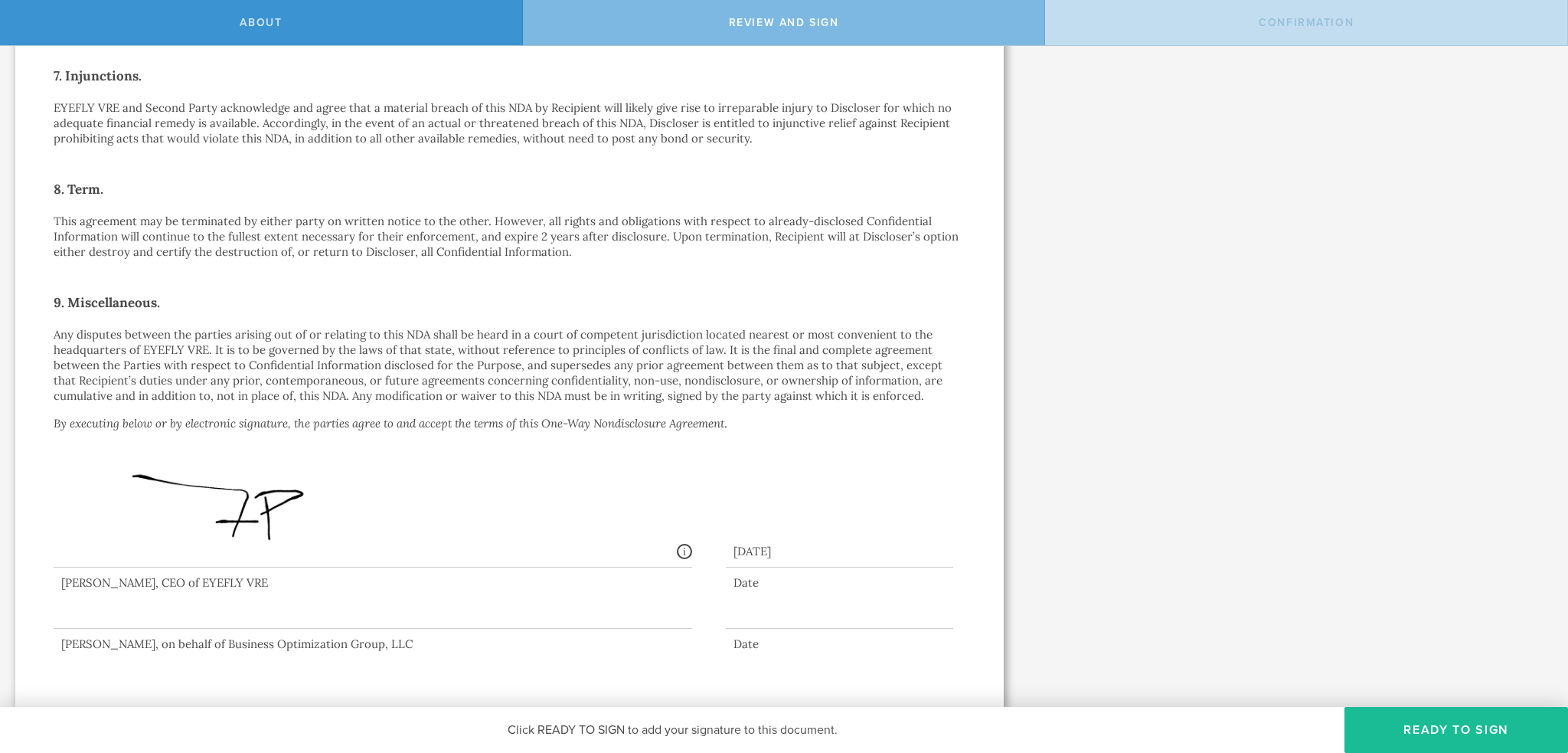
click at [218, 593] on div at bounding box center [373, 598] width 638 height 61
click at [1373, 726] on button "Ready to Sign" at bounding box center [1456, 729] width 223 height 46
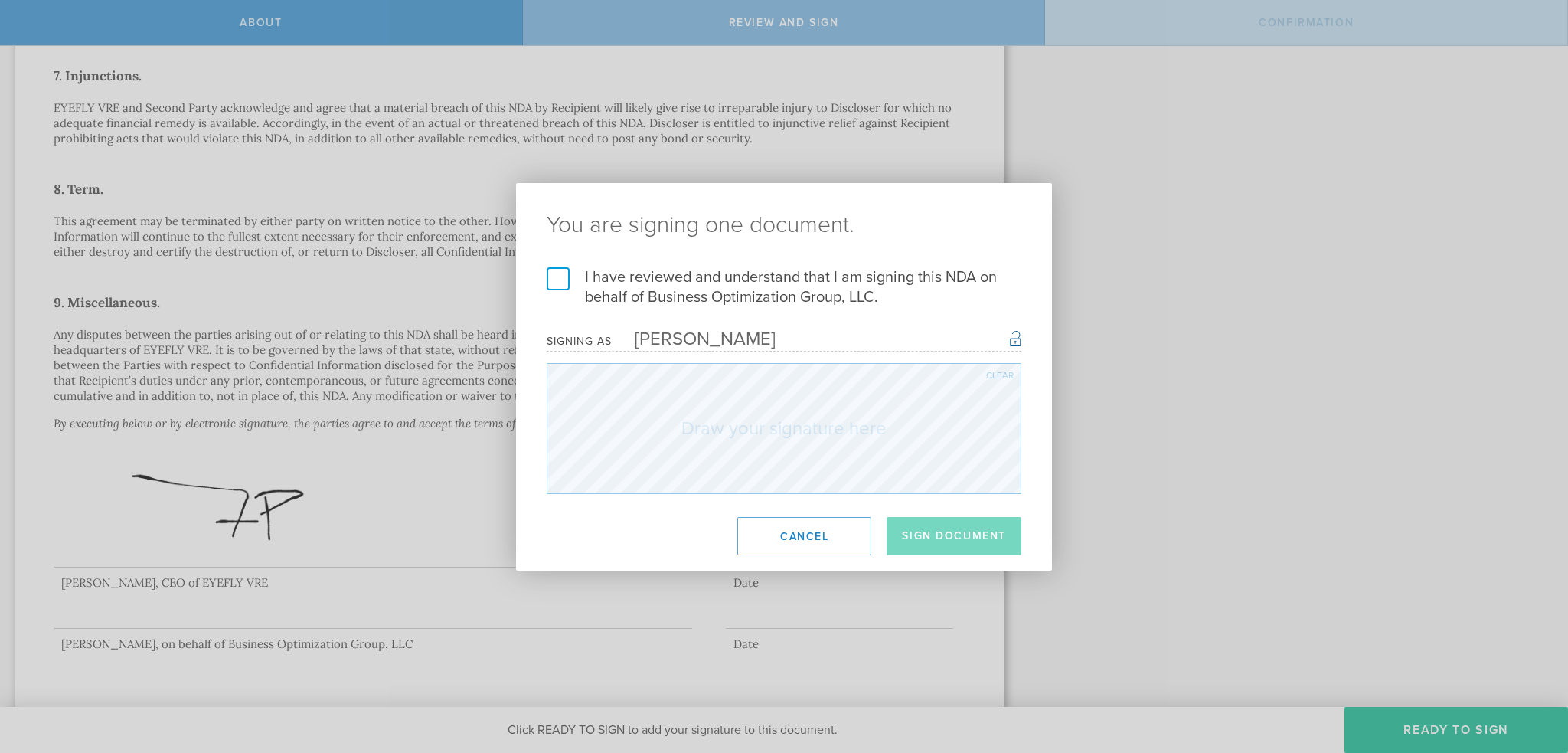
drag, startPoint x: 557, startPoint y: 293, endPoint x: 561, endPoint y: 278, distance: 15.5
click at [554, 290] on label "I have reviewed and understand that I am signing this NDA on behalf of Business…" at bounding box center [784, 287] width 475 height 39
click at [0, 0] on input "I have reviewed and understand that I am signing this NDA on behalf of Business…" at bounding box center [0, 0] width 0 height 0
click at [567, 275] on label "I have reviewed and understand that I am signing this NDA on behalf of Business…" at bounding box center [784, 287] width 475 height 39
click at [0, 0] on input "I have reviewed and understand that I am signing this NDA on behalf of Business…" at bounding box center [0, 0] width 0 height 0
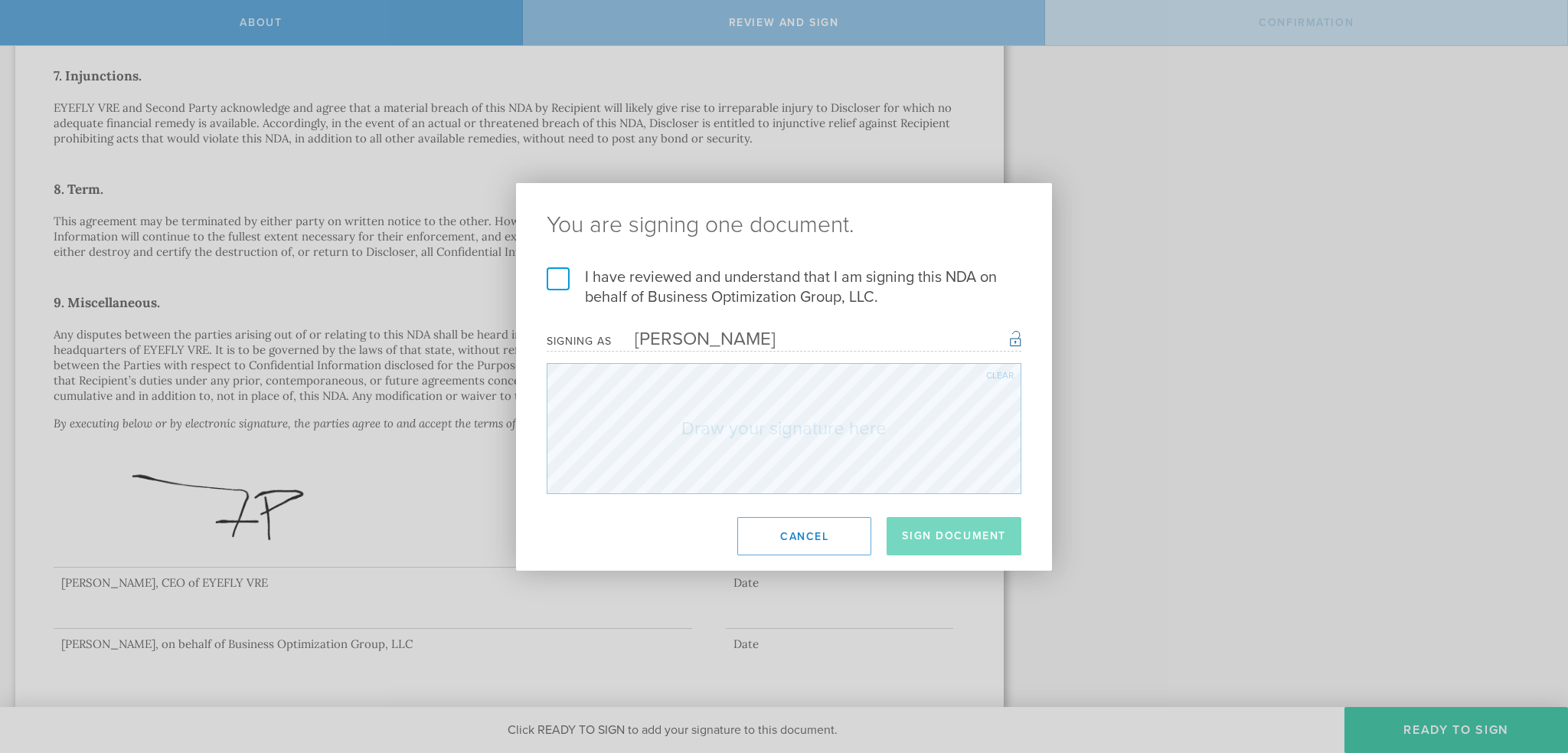
click at [516, 287] on div "I have reviewed and understand that I am signing this NDA on behalf of Business…" at bounding box center [784, 380] width 536 height 227
drag, startPoint x: 556, startPoint y: 292, endPoint x: 565, endPoint y: 282, distance: 13.5
click at [560, 287] on label "I have reviewed and understand that I am signing this NDA on behalf of Business…" at bounding box center [784, 287] width 475 height 39
click at [0, 0] on input "I have reviewed and understand that I am signing this NDA on behalf of Business…" at bounding box center [0, 0] width 0 height 0
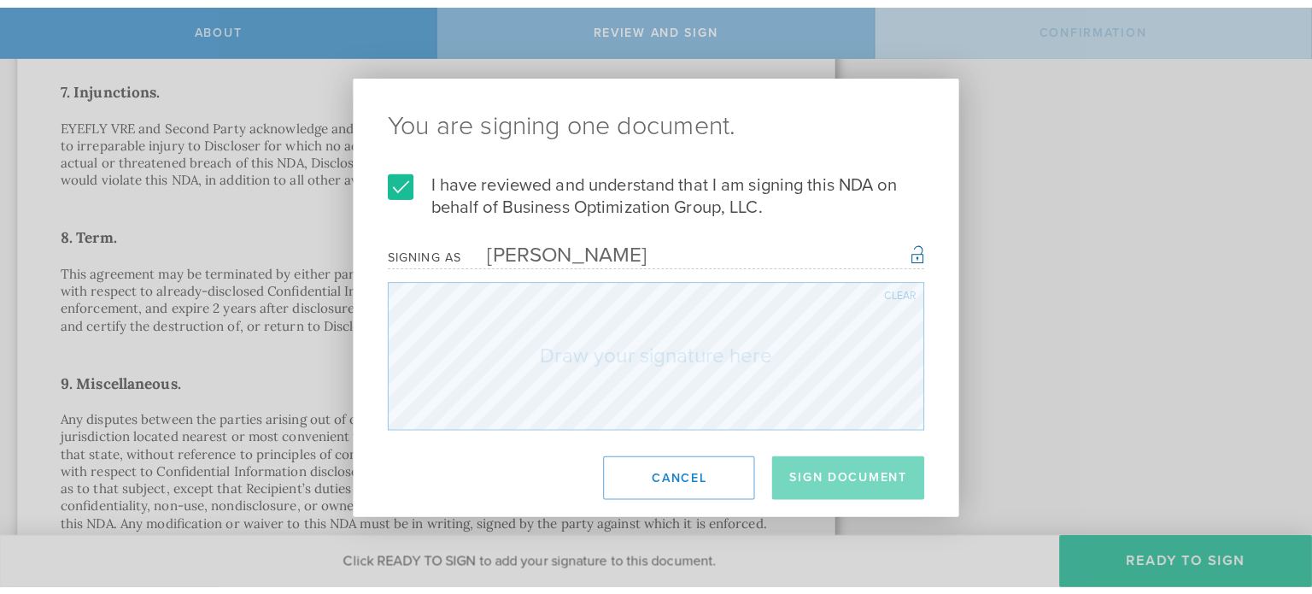
scroll to position [1201, 0]
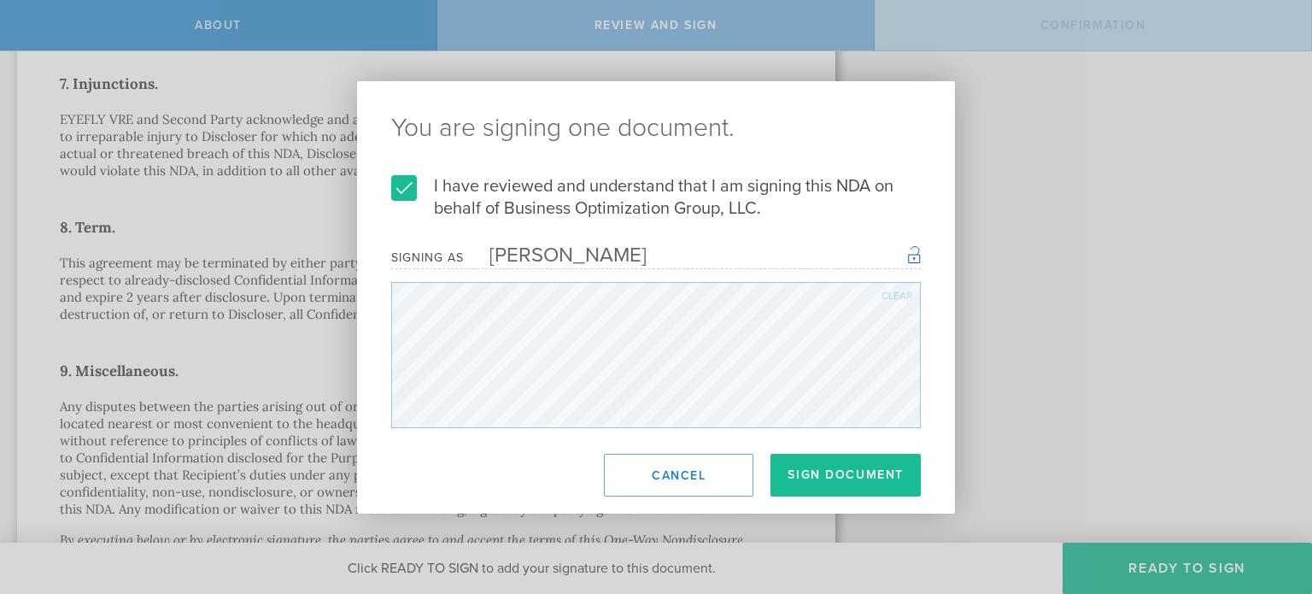
click at [898, 290] on div "Clear" at bounding box center [896, 295] width 31 height 10
click at [860, 464] on button "Sign Document" at bounding box center [845, 475] width 150 height 43
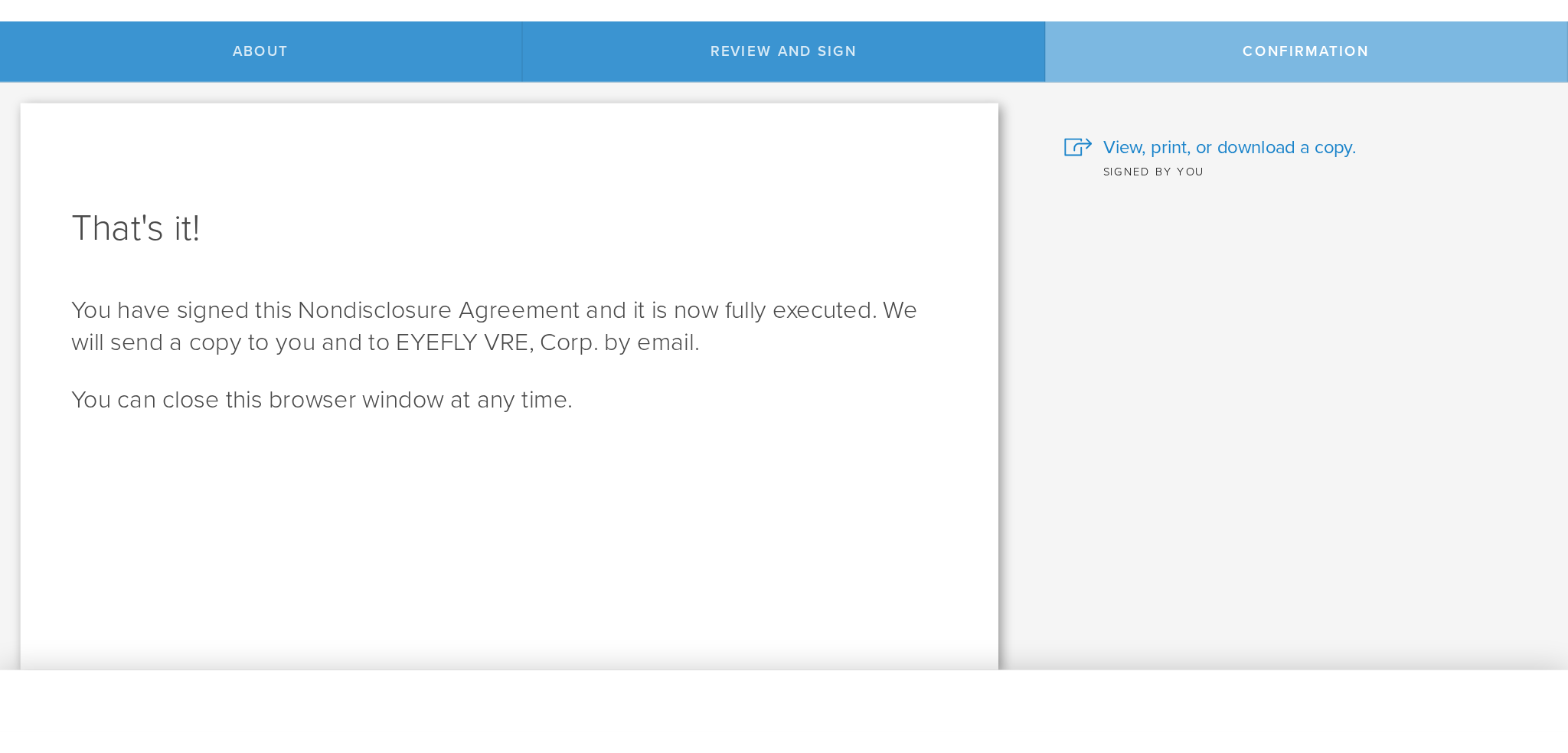
scroll to position [0, 0]
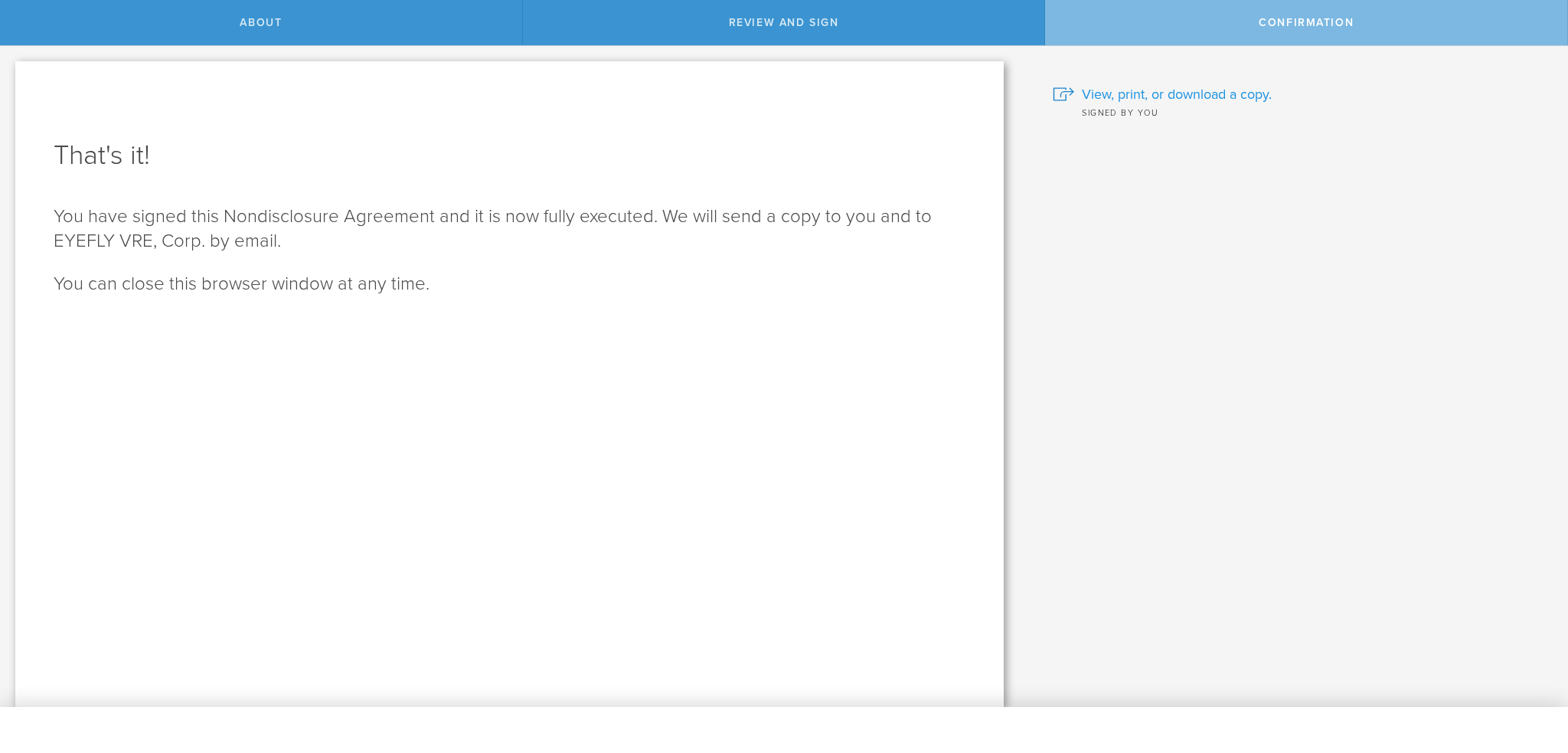
click at [1191, 97] on span "View, print, or download a copy." at bounding box center [1177, 94] width 190 height 20
